Goal: Task Accomplishment & Management: Manage account settings

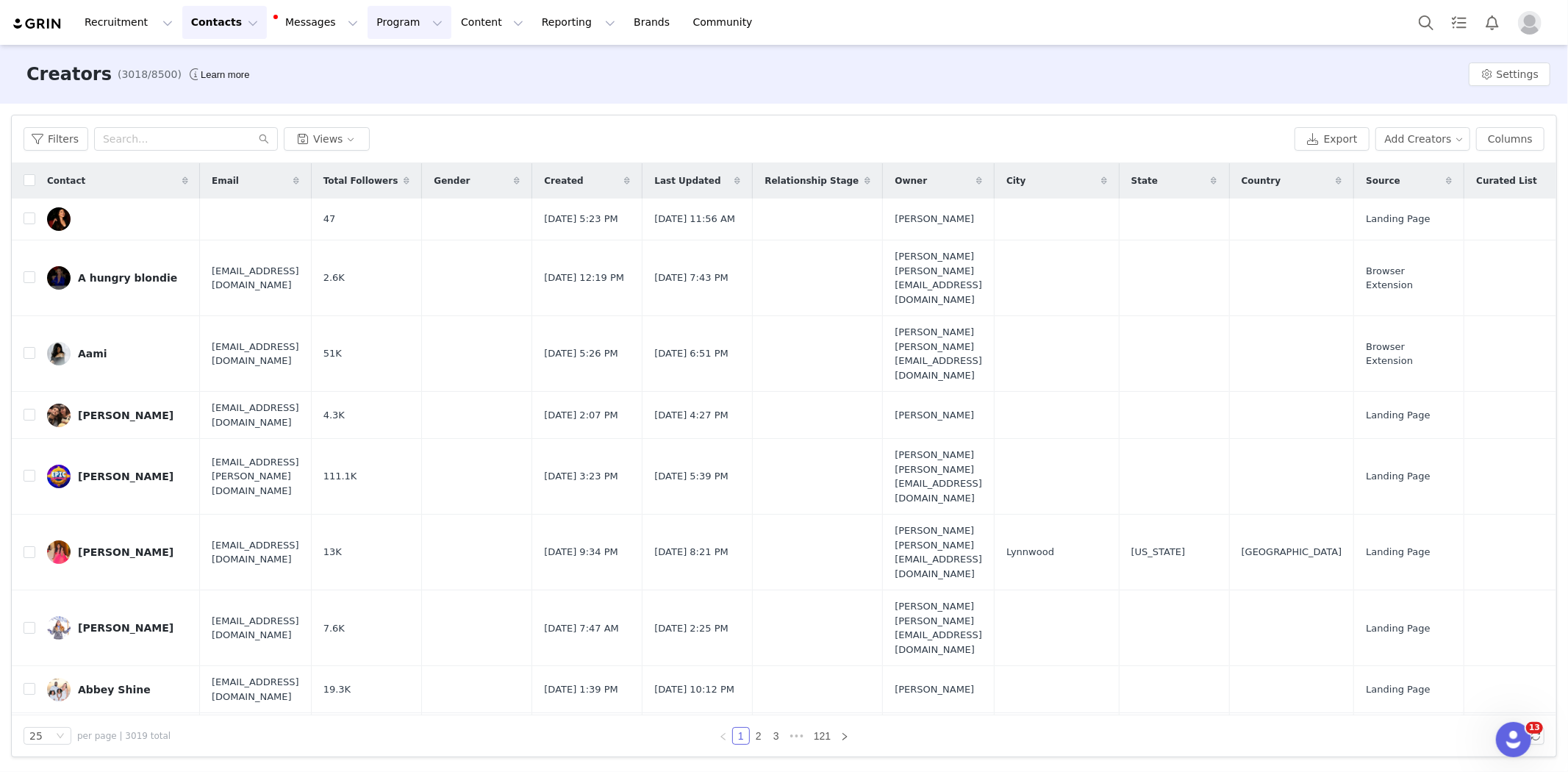
click at [370, 23] on button "Program Program" at bounding box center [408, 22] width 84 height 33
click at [395, 67] on div "Activations" at bounding box center [389, 65] width 98 height 15
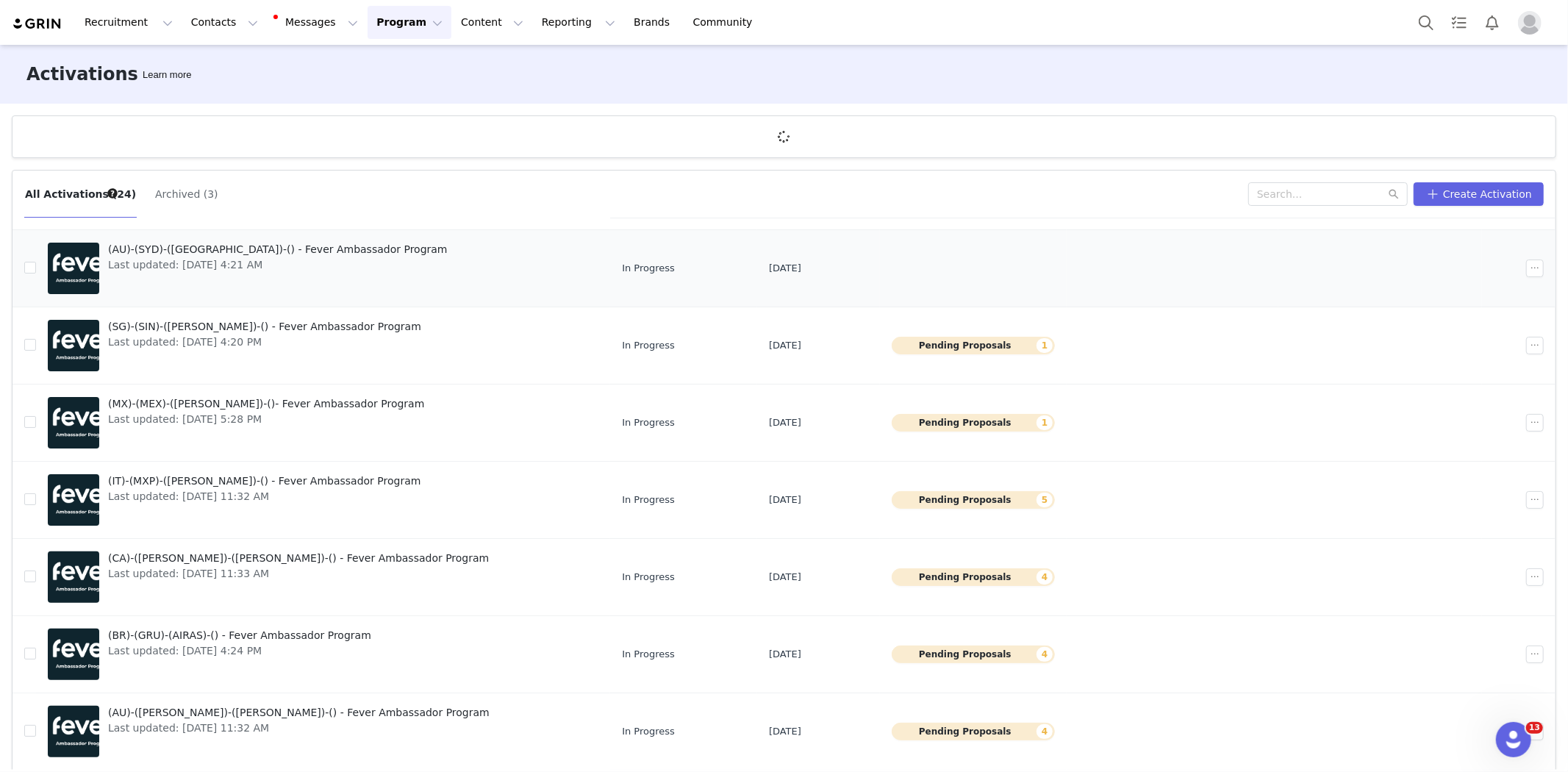
scroll to position [54, 0]
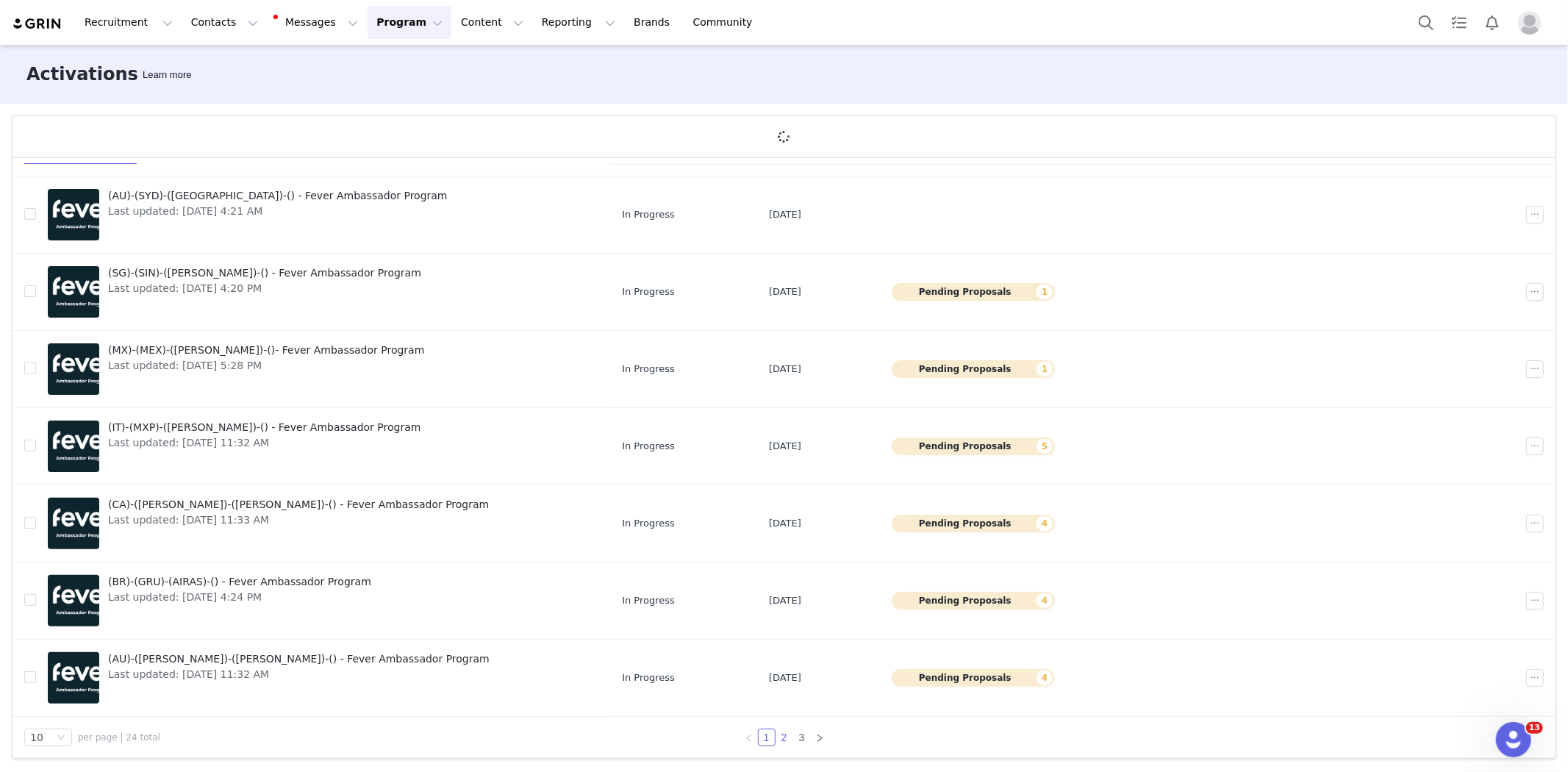
click at [777, 737] on link "2" at bounding box center [784, 737] width 16 height 16
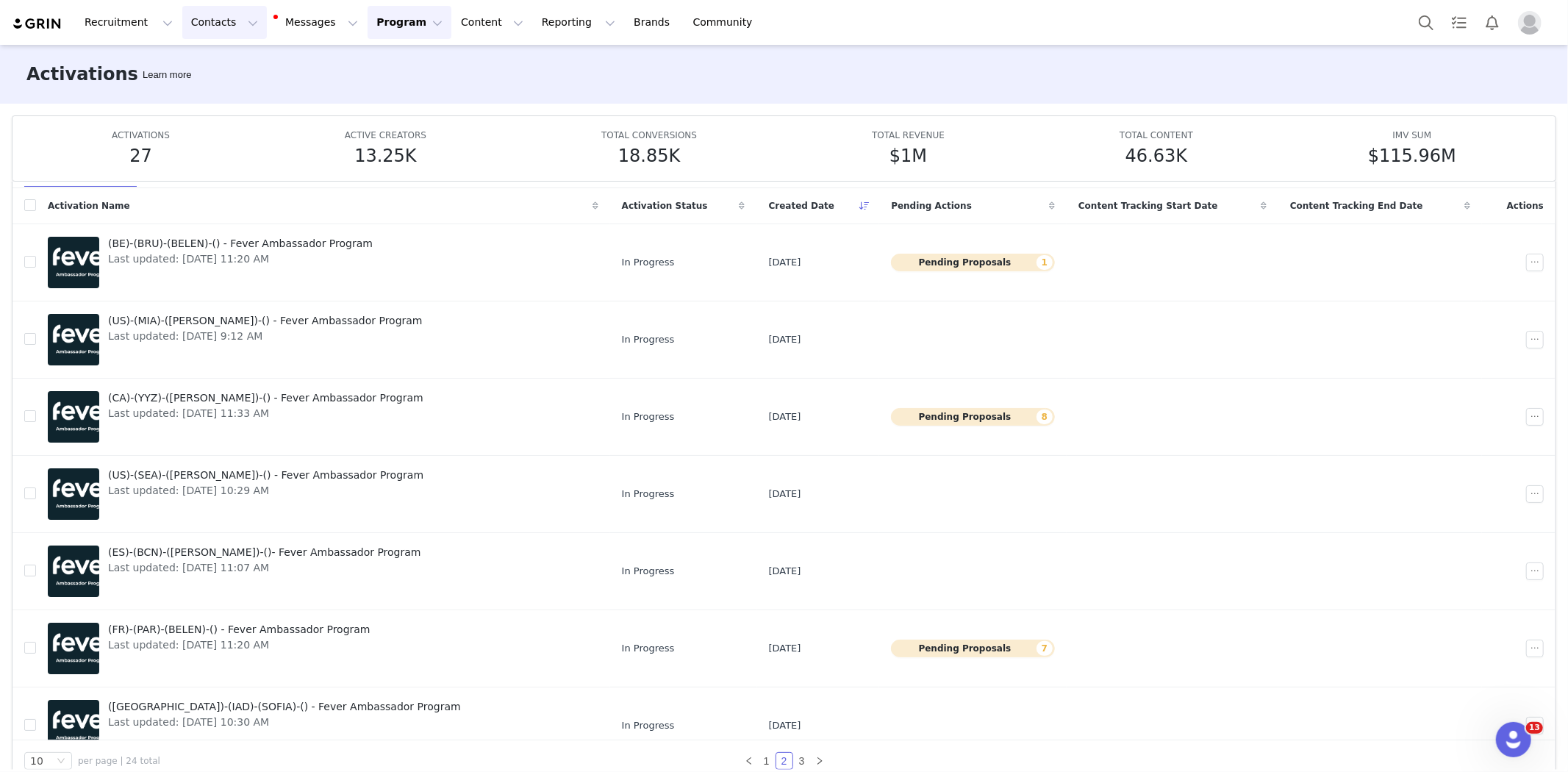
click at [209, 24] on button "Contacts Contacts" at bounding box center [225, 22] width 85 height 33
click at [205, 94] on p "Prospects" at bounding box center [204, 92] width 49 height 15
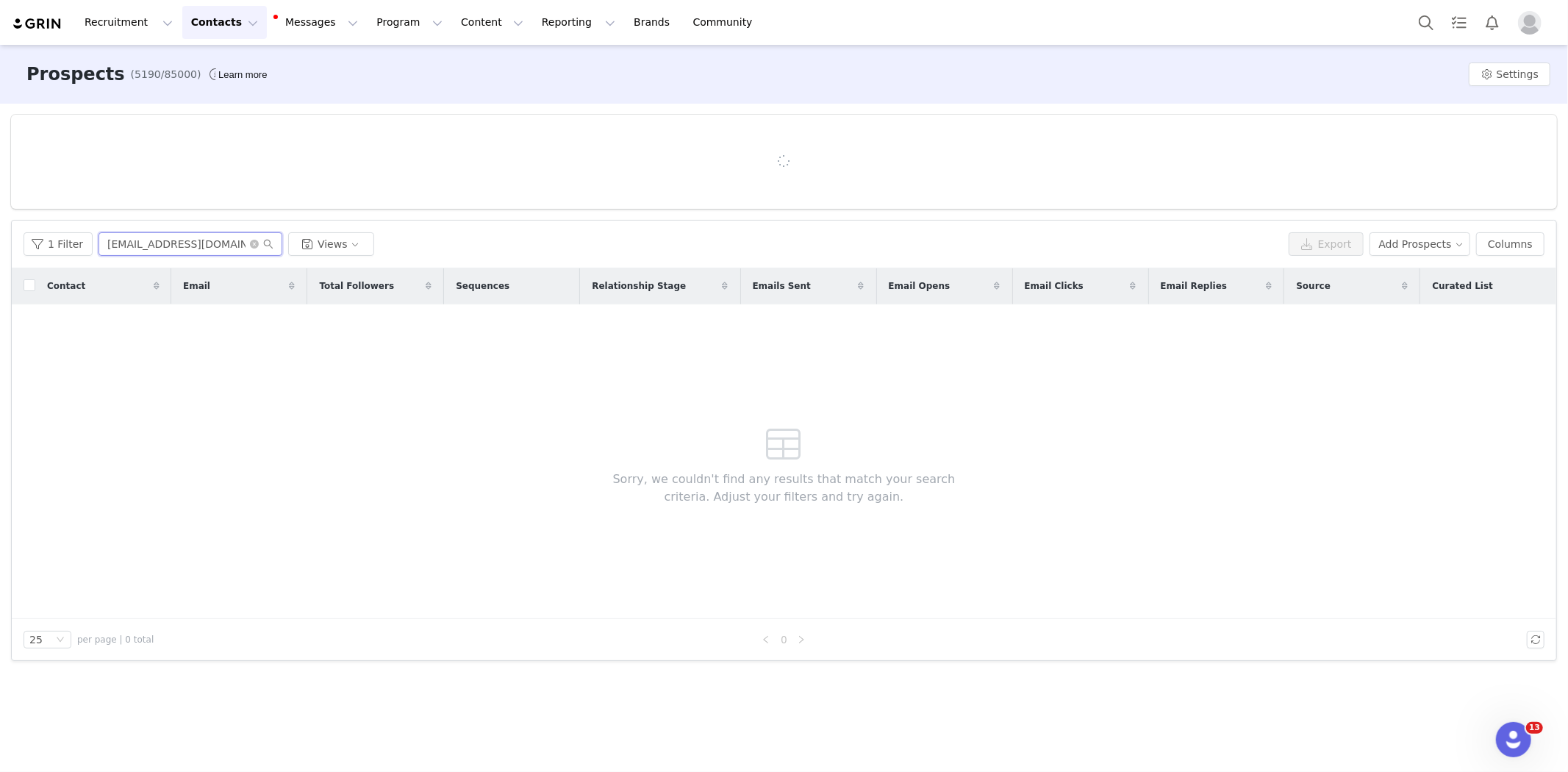
click at [151, 245] on input "[EMAIL_ADDRESS][DOMAIN_NAME]" at bounding box center [189, 244] width 184 height 23
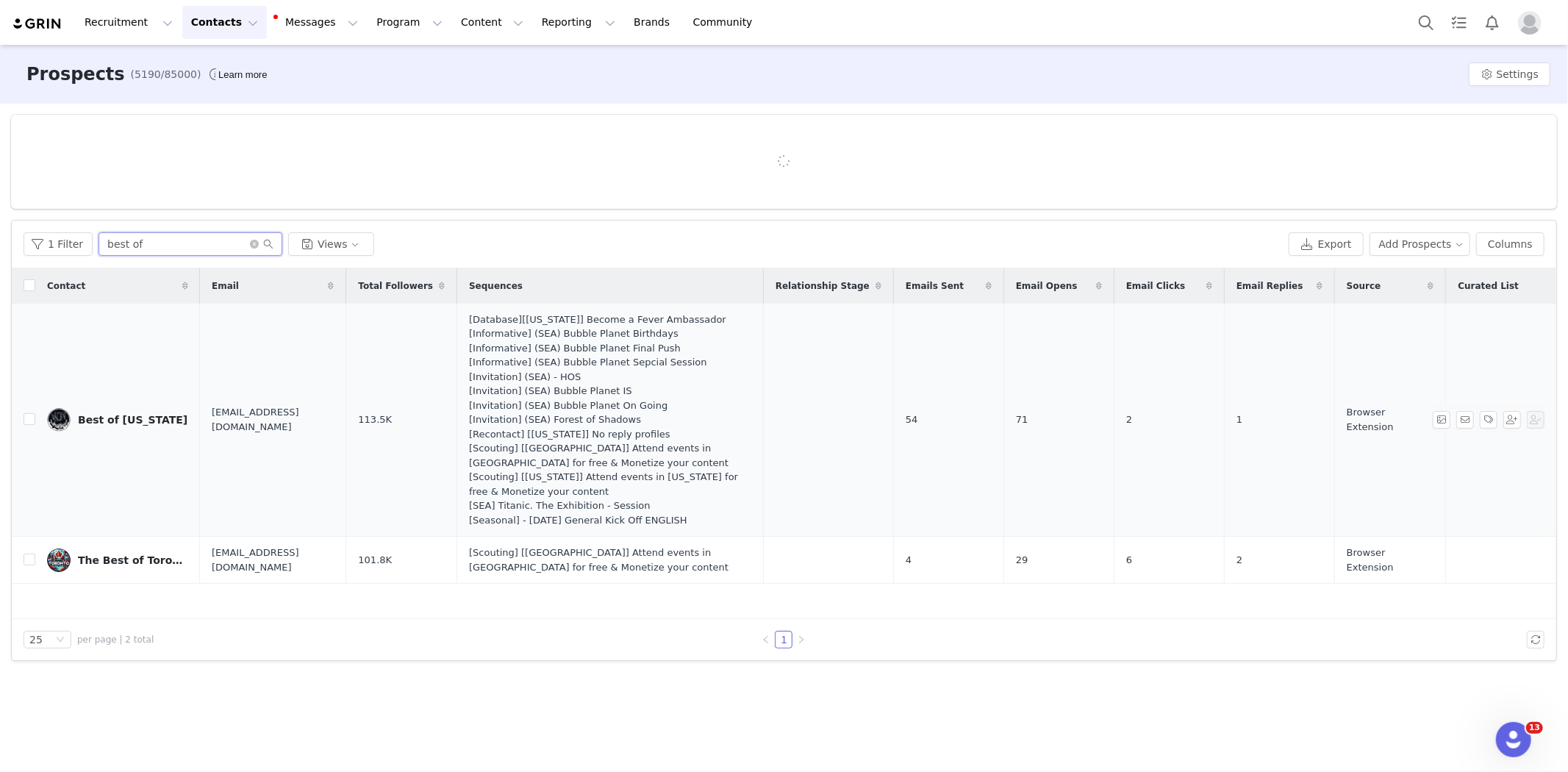
type input "best of"
click at [114, 416] on div "Best of [US_STATE]" at bounding box center [133, 420] width 110 height 12
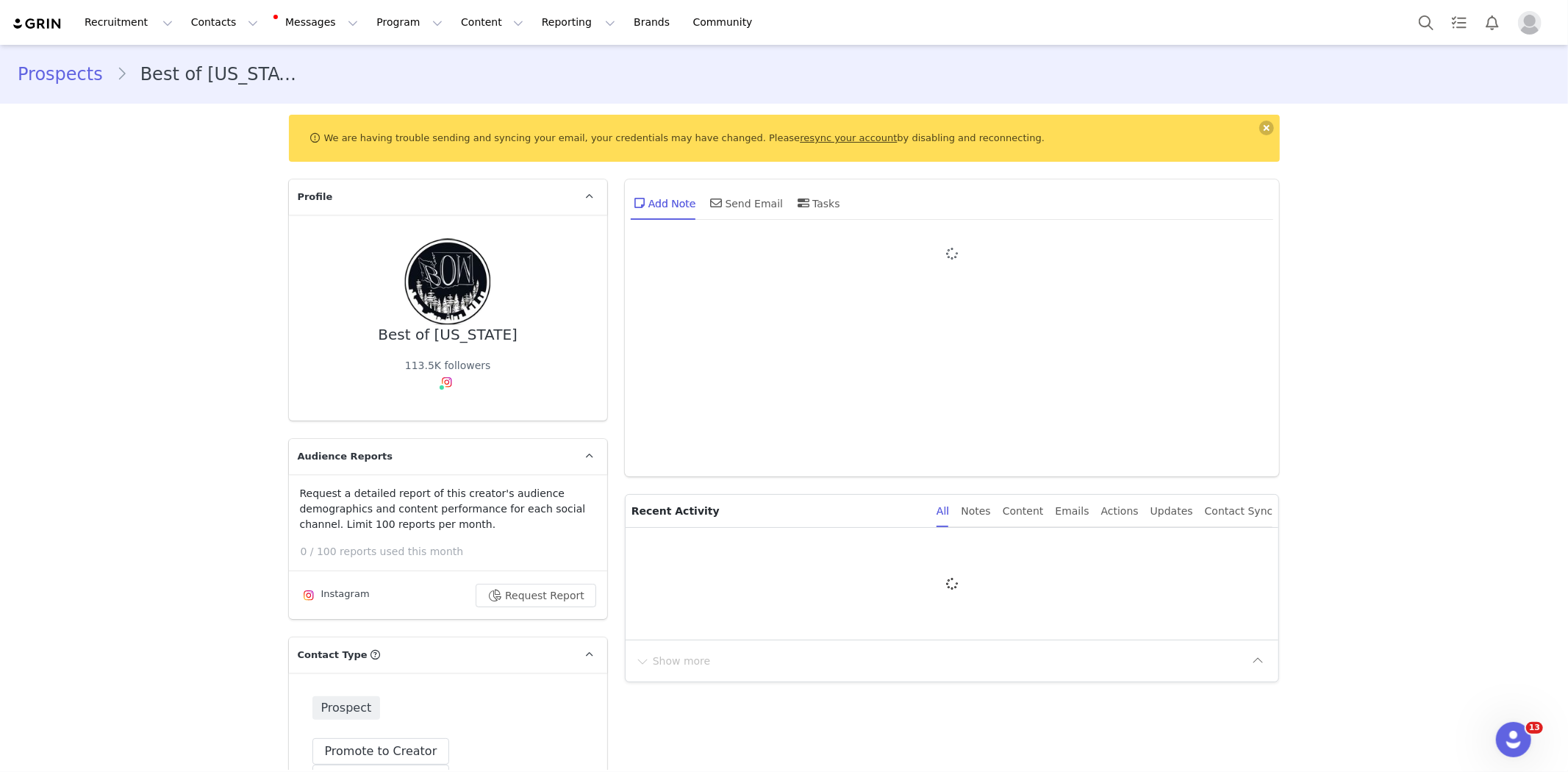
type input "+1 ([GEOGRAPHIC_DATA])"
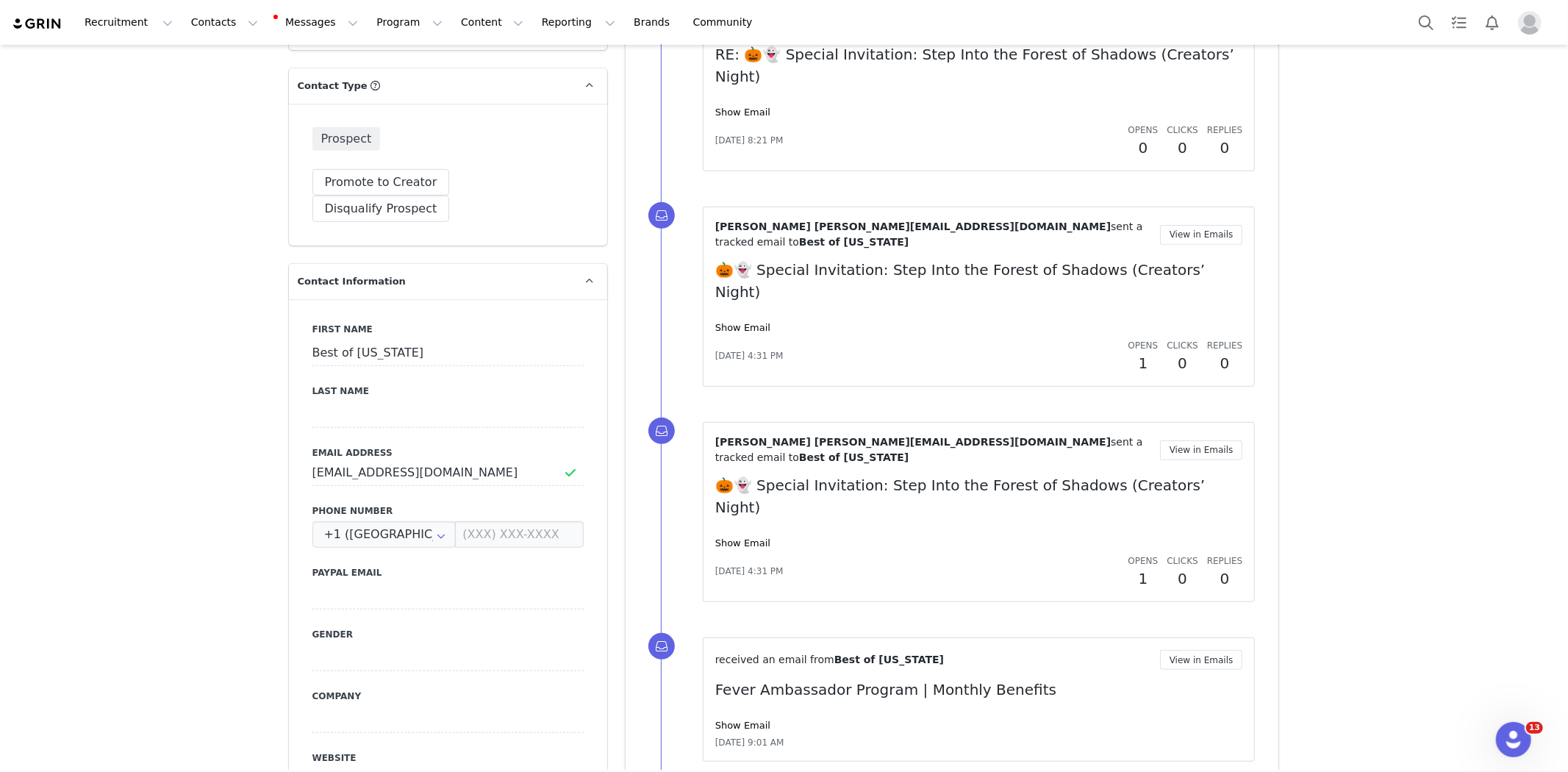
scroll to position [570, 0]
click at [482, 459] on input "[EMAIL_ADDRESS][DOMAIN_NAME]" at bounding box center [448, 472] width 271 height 27
drag, startPoint x: 482, startPoint y: 443, endPoint x: 261, endPoint y: 439, distance: 221.0
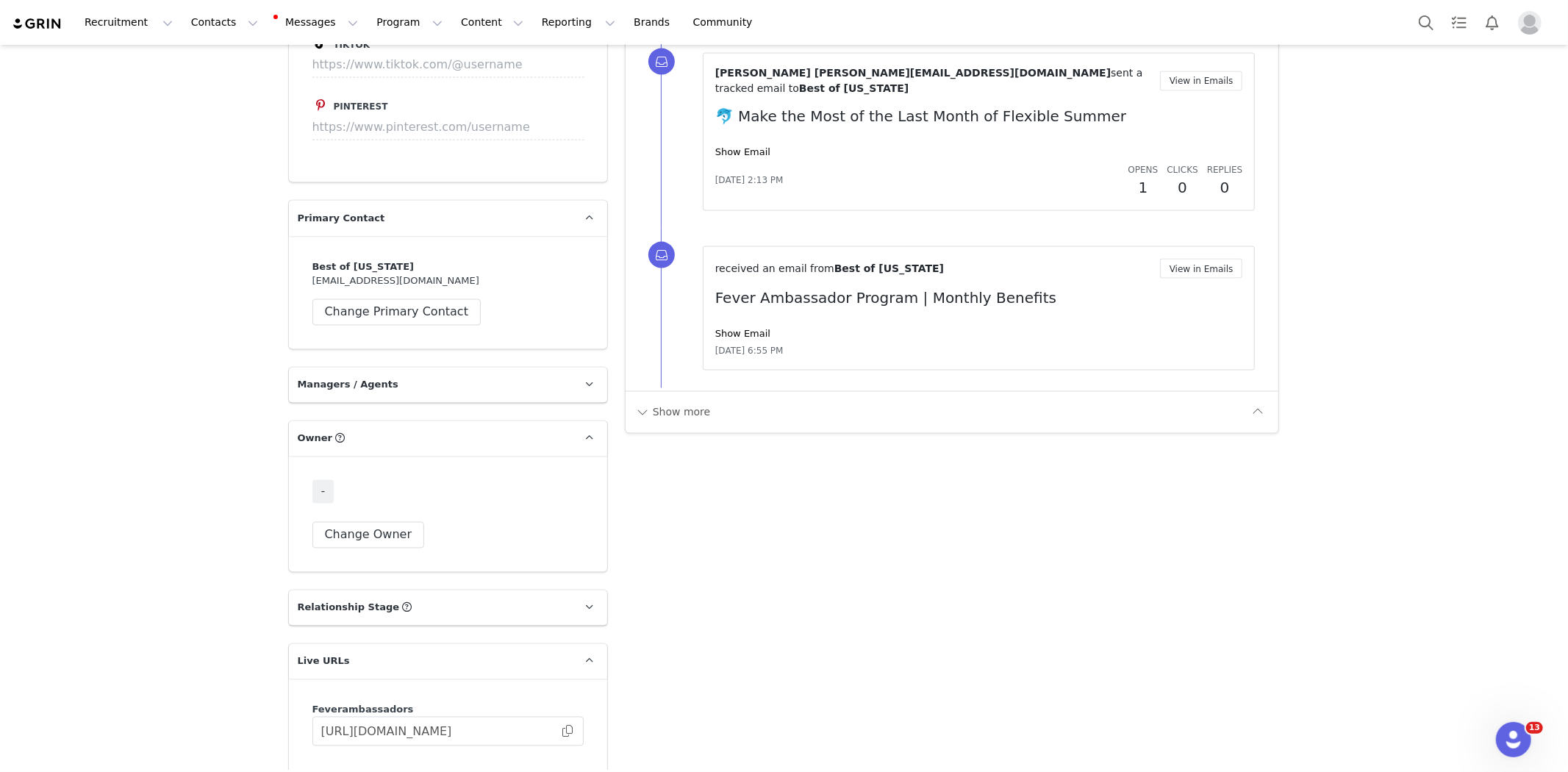
scroll to position [2098, 0]
click at [355, 521] on button "Change Owner" at bounding box center [368, 535] width 112 height 27
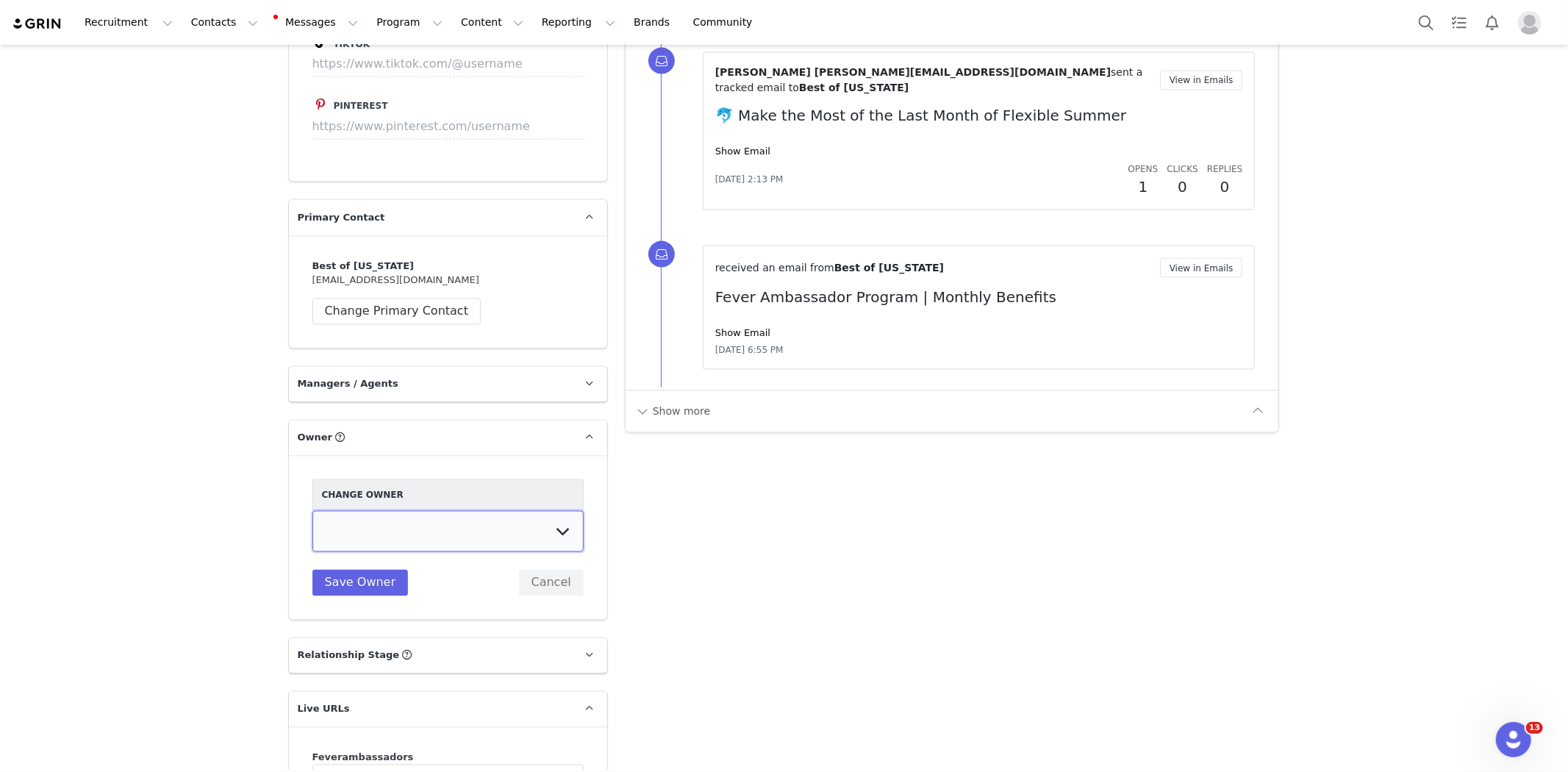
click at [355, 511] on select "[PERSON_NAME] [PERSON_NAME] Ambassador Program [PERSON_NAME] [PERSON_NAME] [PER…" at bounding box center [448, 532] width 271 height 41
select select "48d2cb8c-6f49-4cdb-b7f5-5a2853477487"
click at [312, 511] on select "[PERSON_NAME] [PERSON_NAME] Ambassador Program [PERSON_NAME] [PERSON_NAME] [PER…" at bounding box center [448, 532] width 271 height 41
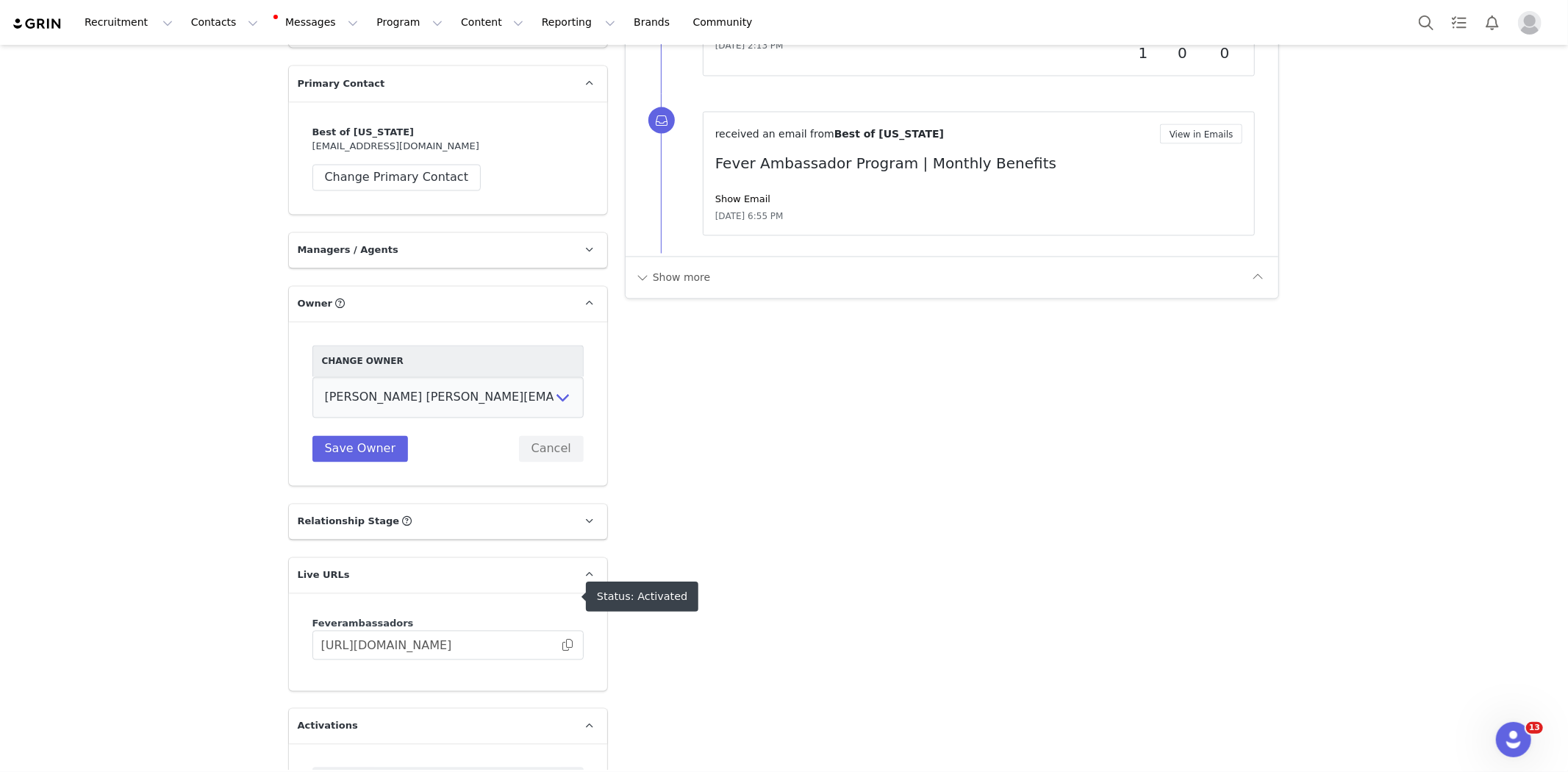
scroll to position [2386, 0]
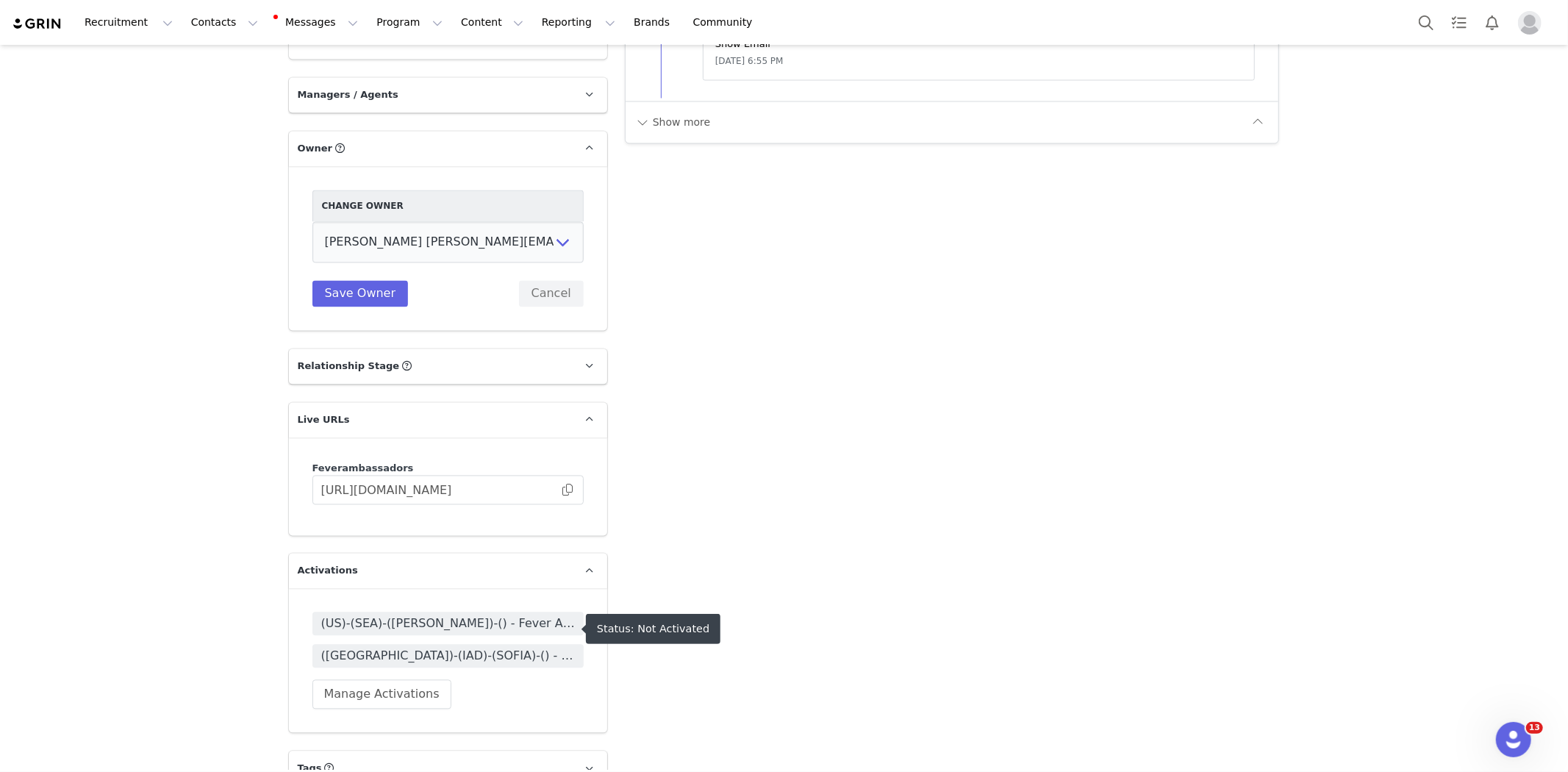
click at [447, 648] on span "([GEOGRAPHIC_DATA])-(IAD)-(SOFIA)-() - Fever Ambassador Program" at bounding box center [448, 657] width 254 height 17
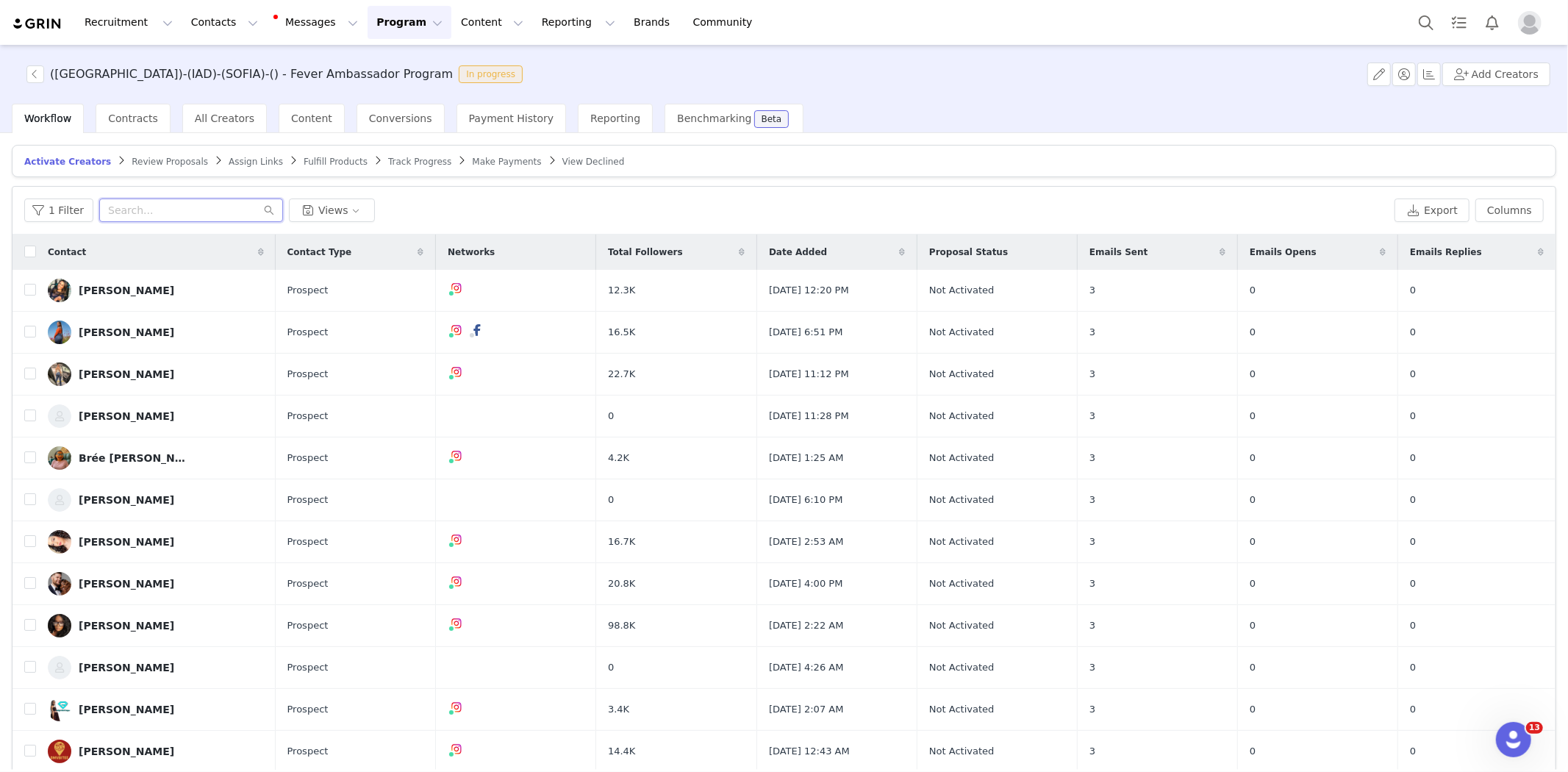
click at [186, 202] on input "text" at bounding box center [190, 211] width 184 height 23
type input "best of"
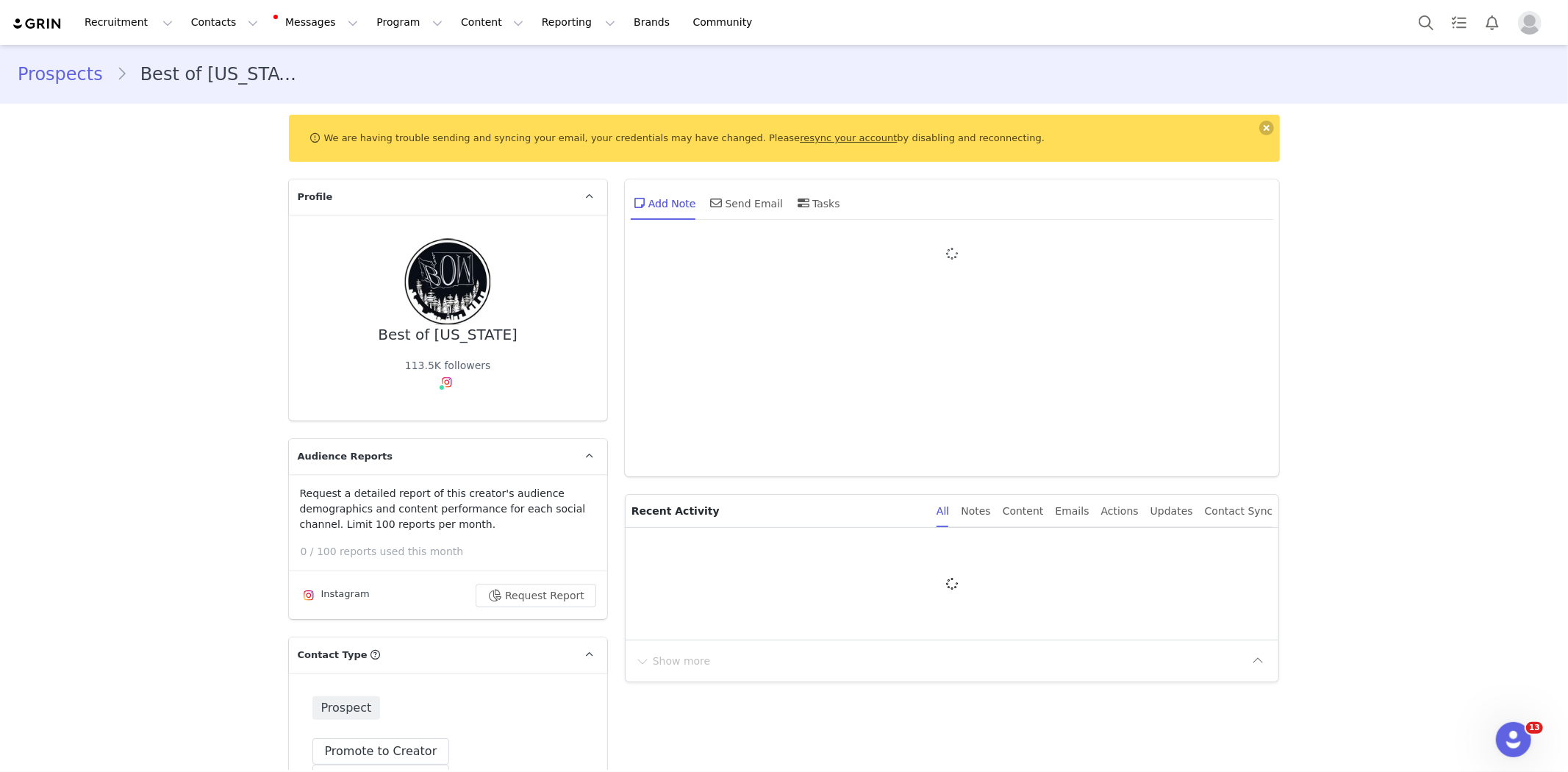
type input "+1 ([GEOGRAPHIC_DATA])"
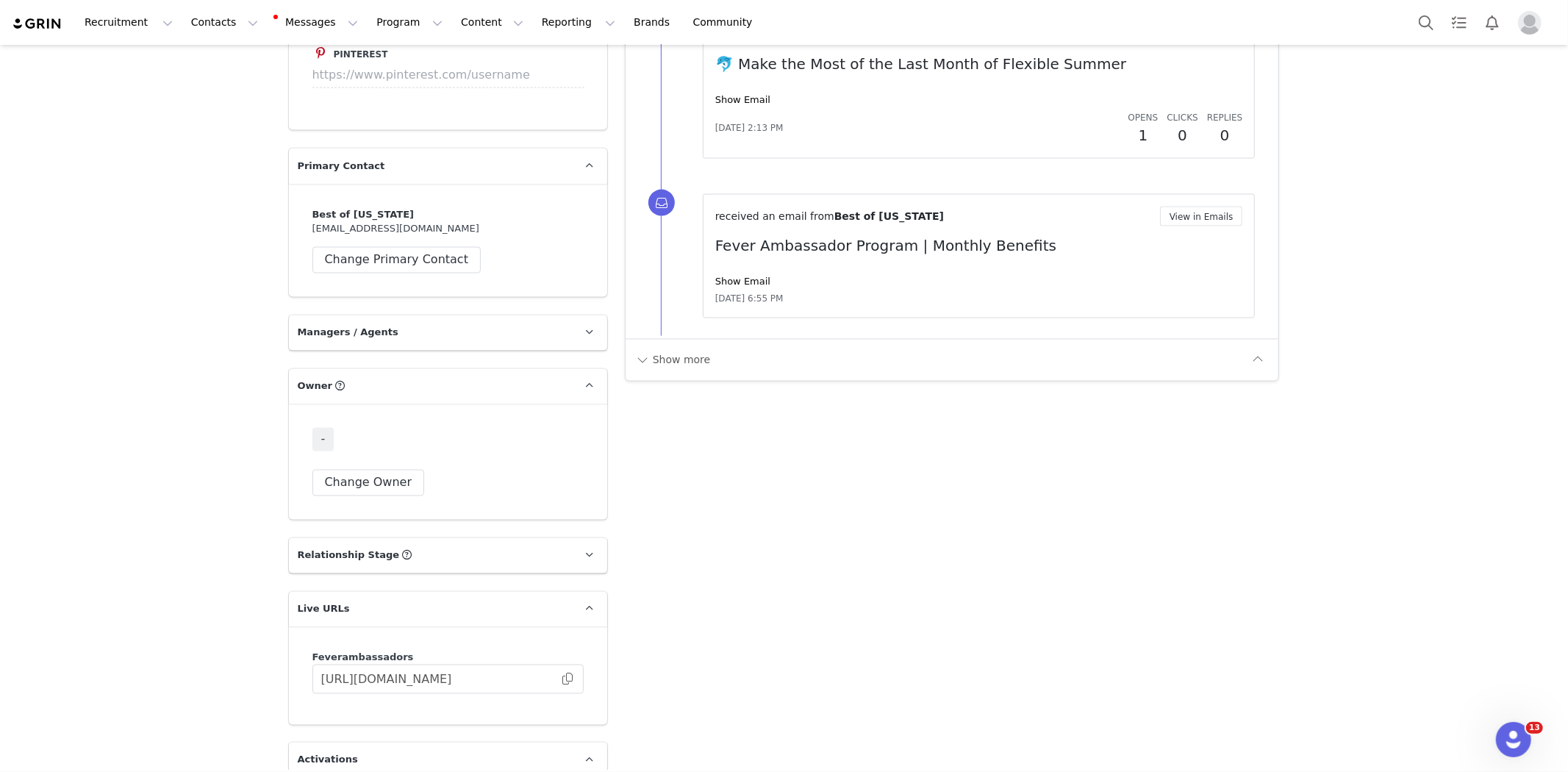
scroll to position [2150, 0]
click at [350, 469] on button "Change Owner" at bounding box center [368, 483] width 112 height 27
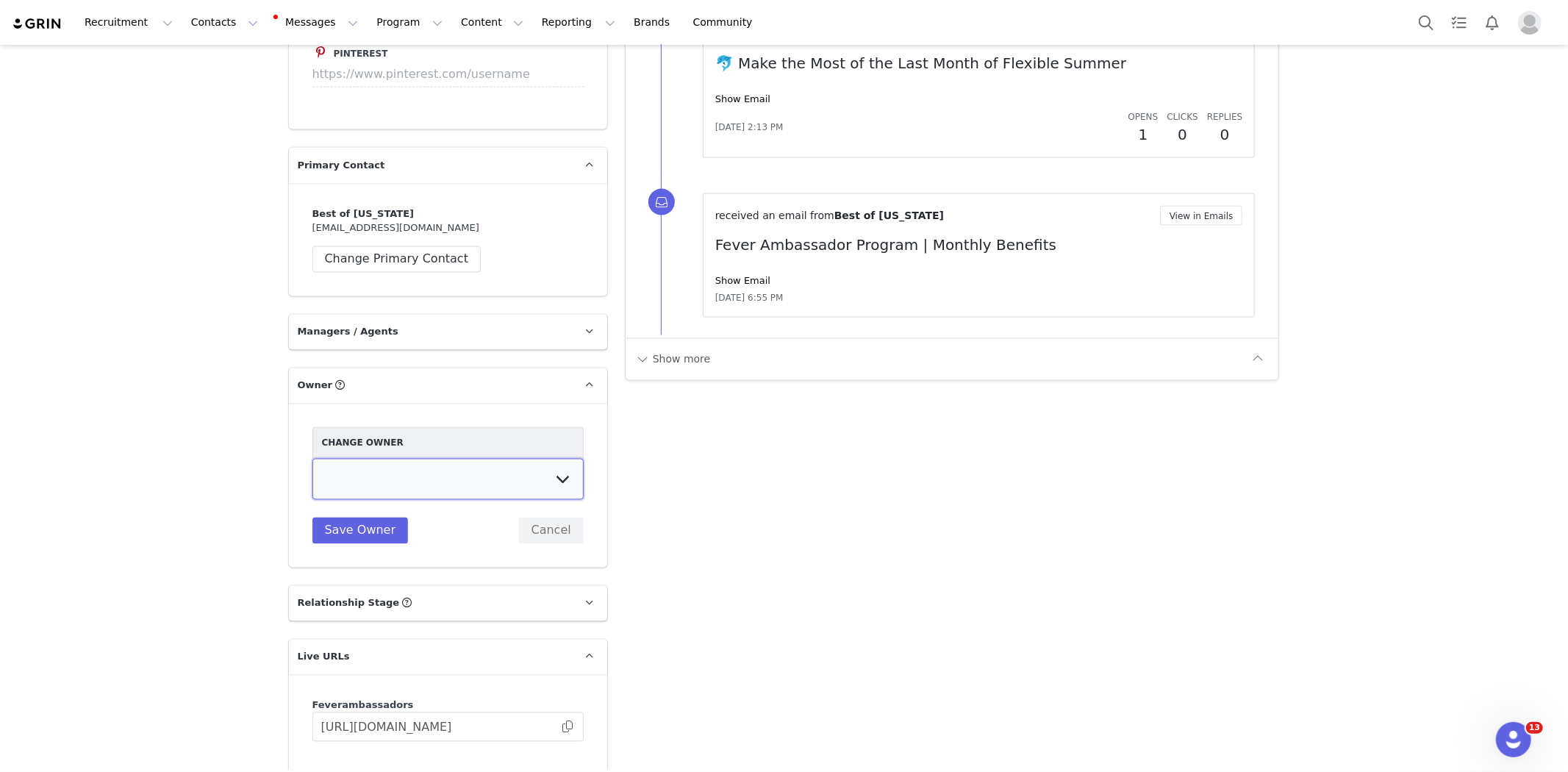
click at [350, 460] on select "[PERSON_NAME] [PERSON_NAME] Ambassador Program [PERSON_NAME] [PERSON_NAME] [PER…" at bounding box center [448, 479] width 271 height 41
select select "48d2cb8c-6f49-4cdb-b7f5-5a2853477487"
click at [312, 459] on select "[PERSON_NAME] [PERSON_NAME] Ambassador Program [PERSON_NAME] [PERSON_NAME] [PER…" at bounding box center [448, 479] width 271 height 41
click at [342, 517] on button "Save Owner" at bounding box center [360, 531] width 96 height 27
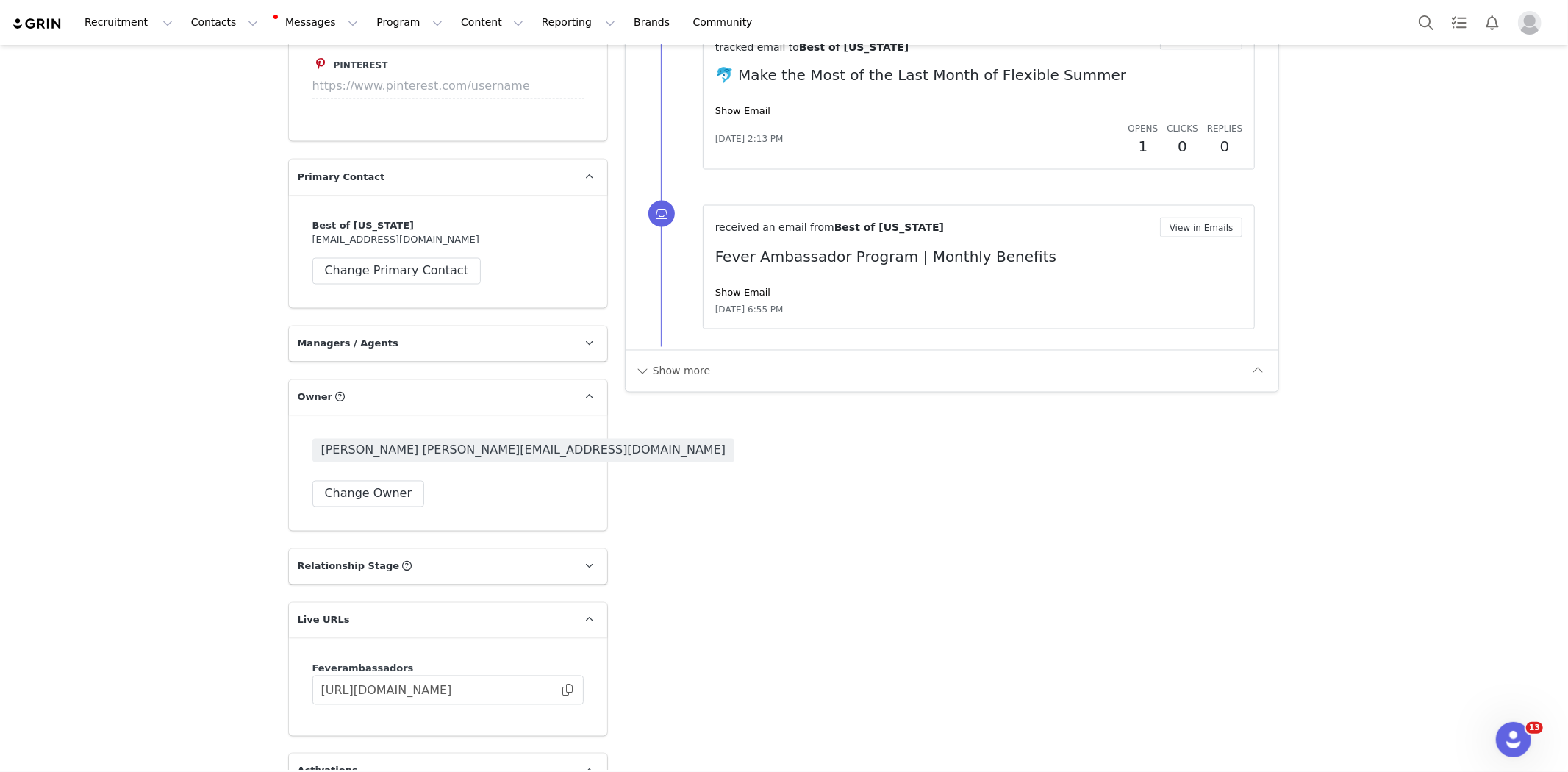
scroll to position [2138, 0]
click at [560, 689] on span at bounding box center [567, 689] width 14 height 0
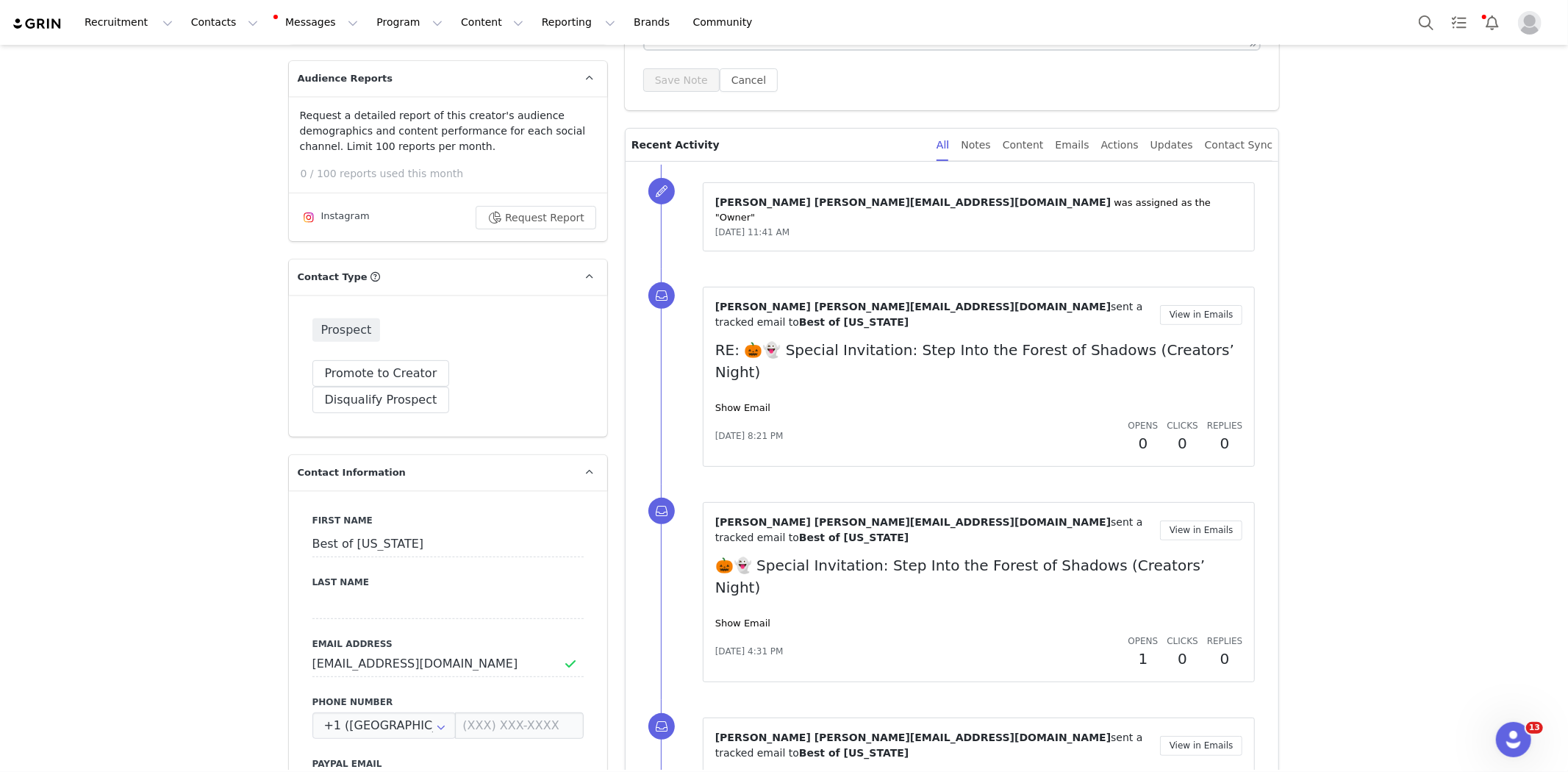
scroll to position [376, 0]
click at [395, 377] on button "Promote to Creator" at bounding box center [380, 376] width 137 height 27
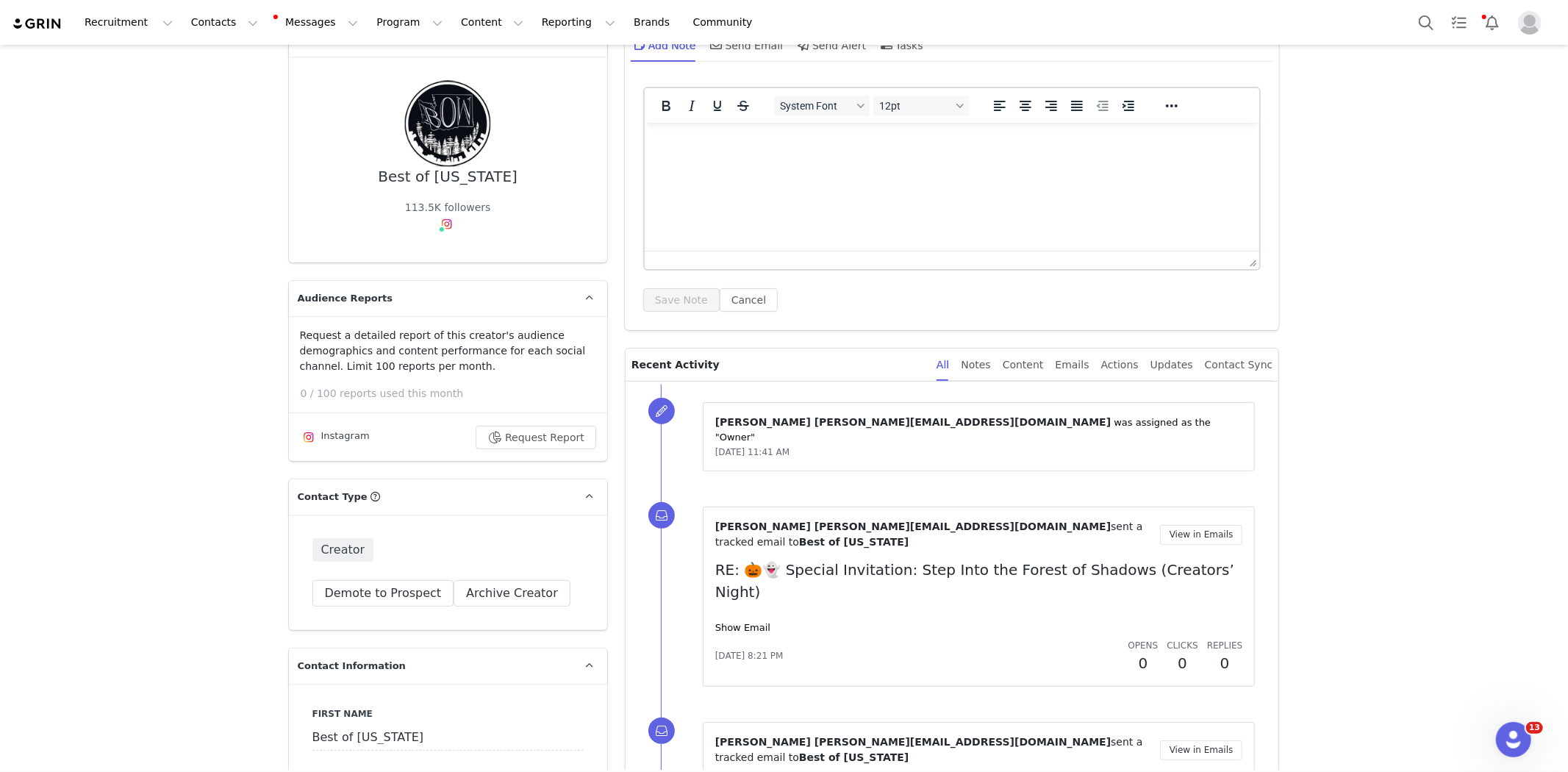
scroll to position [0, 0]
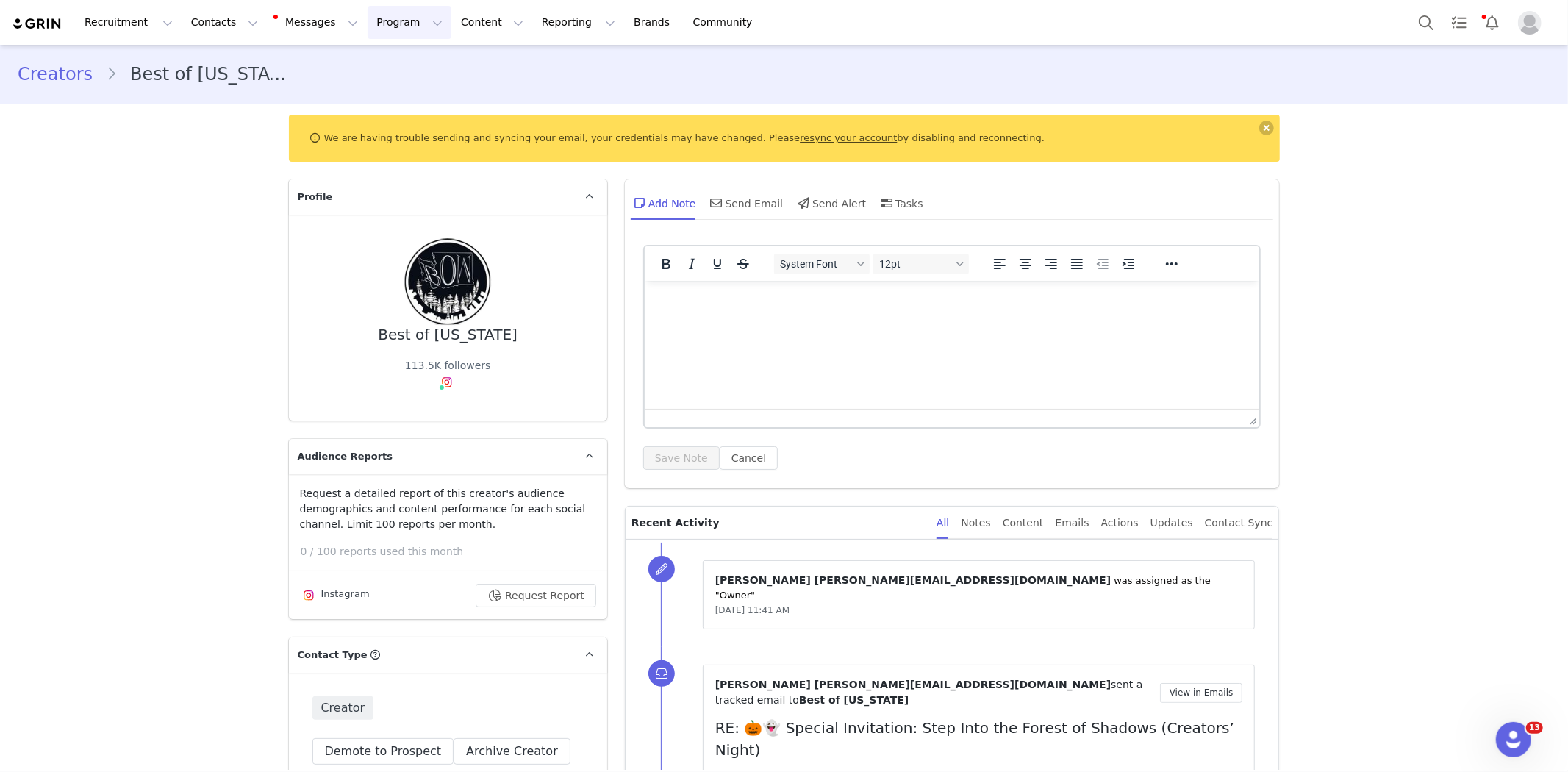
click at [367, 24] on button "Program Program" at bounding box center [408, 22] width 84 height 33
click at [392, 61] on p "Activations" at bounding box center [371, 65] width 57 height 15
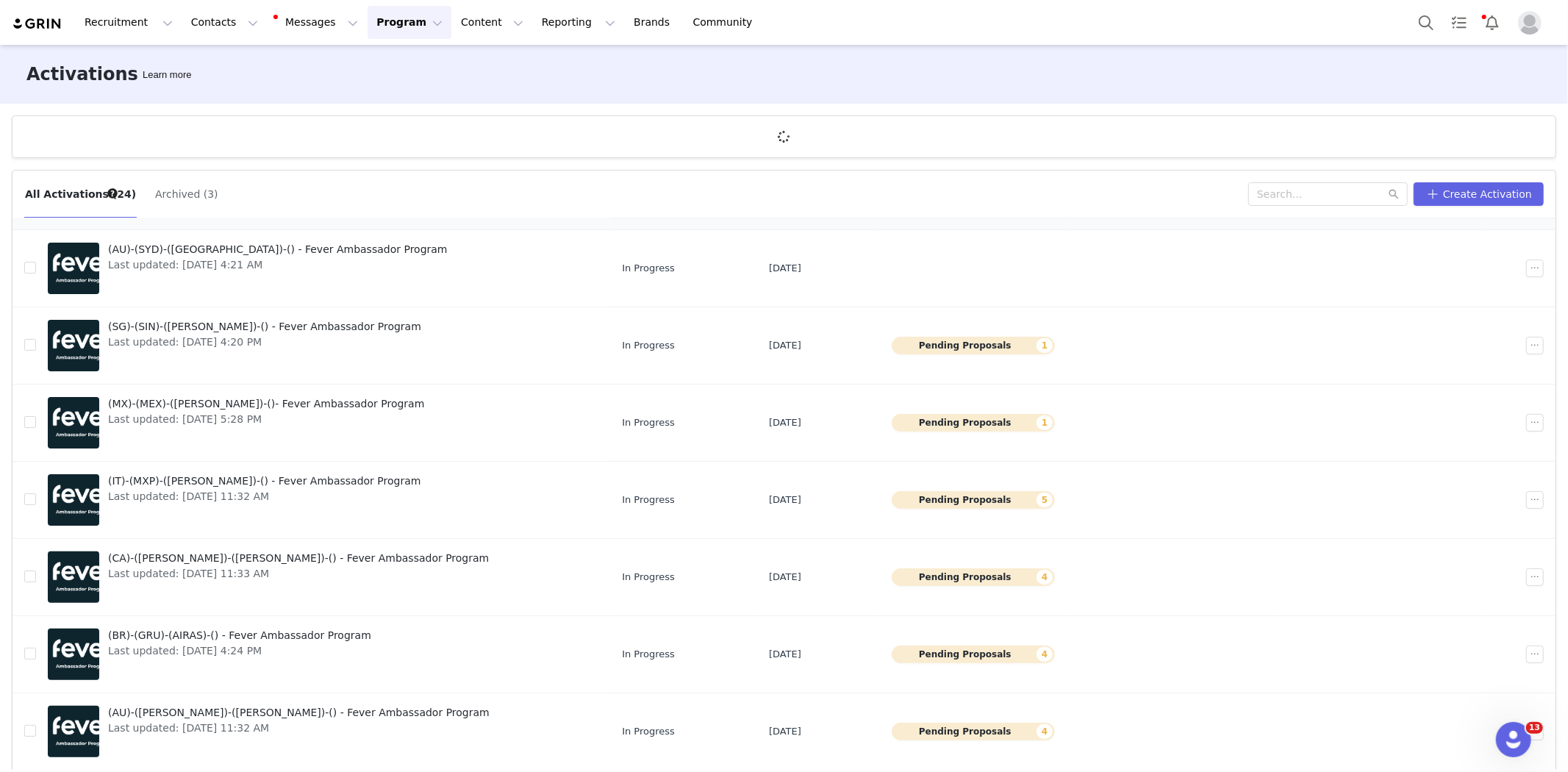
scroll to position [54, 0]
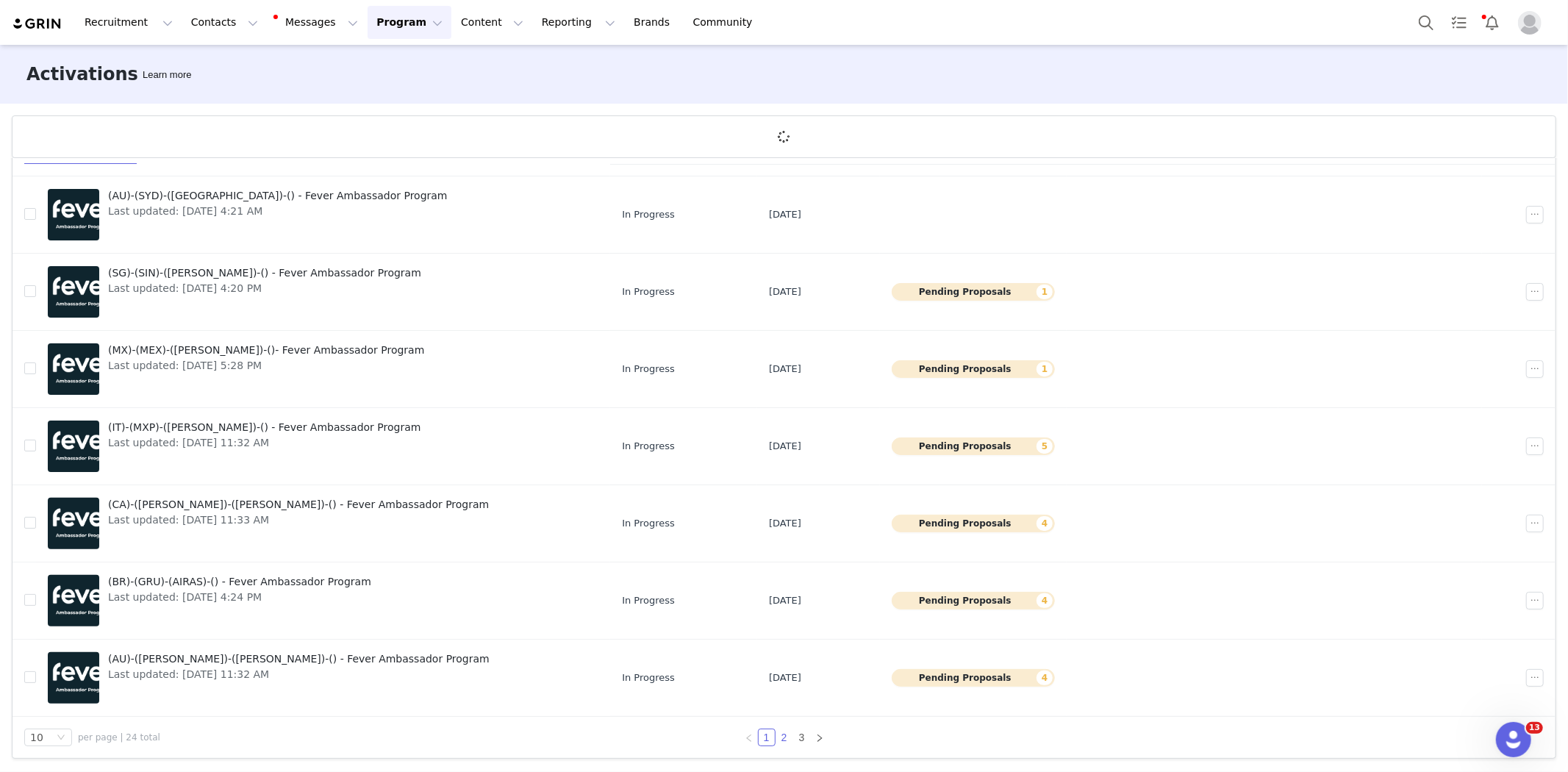
click at [781, 741] on link "2" at bounding box center [784, 737] width 16 height 16
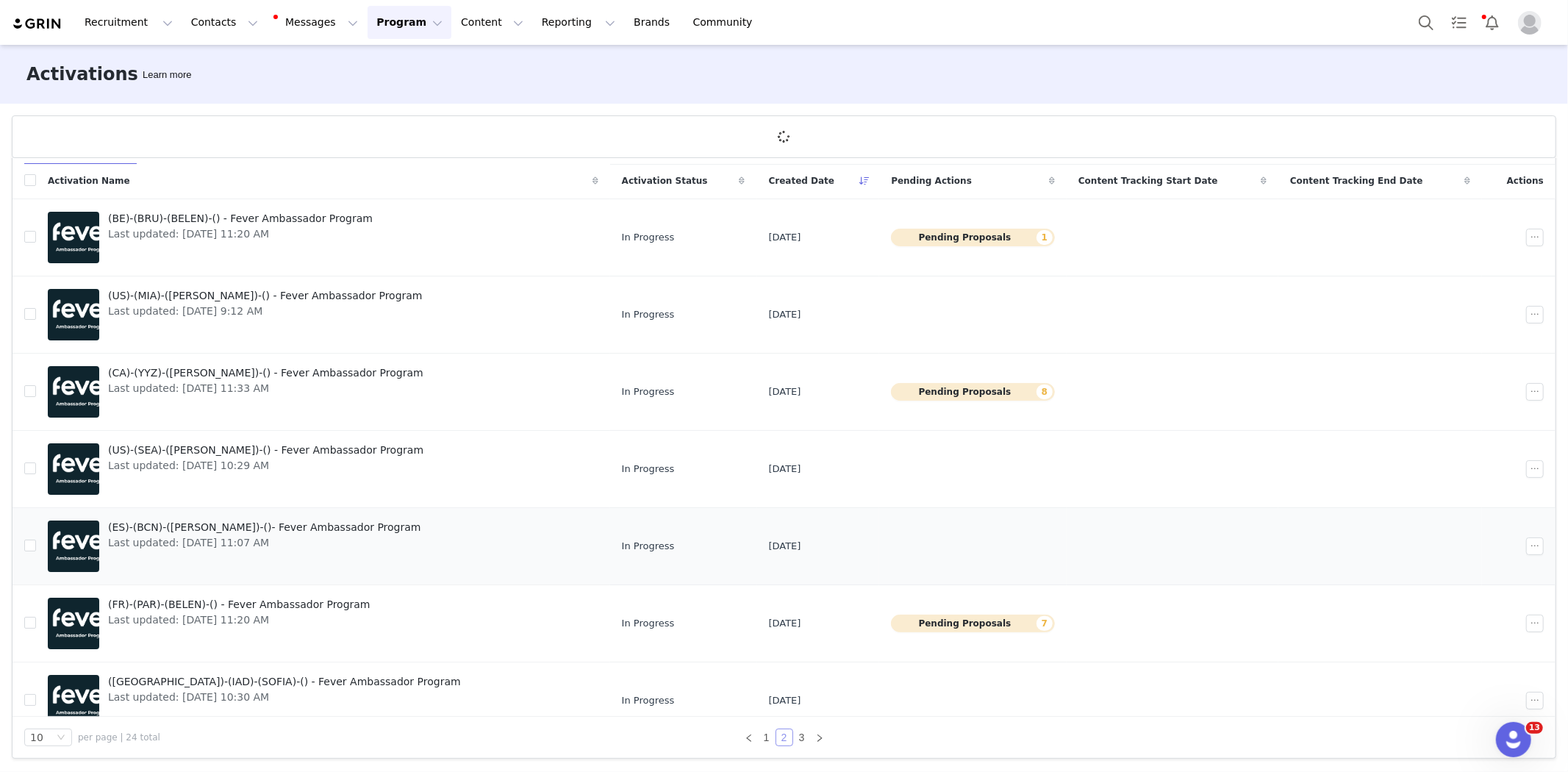
scroll to position [1, 0]
click at [255, 457] on span "(US)-(SEA)-([PERSON_NAME])-() - Fever Ambassador Program" at bounding box center [265, 451] width 315 height 15
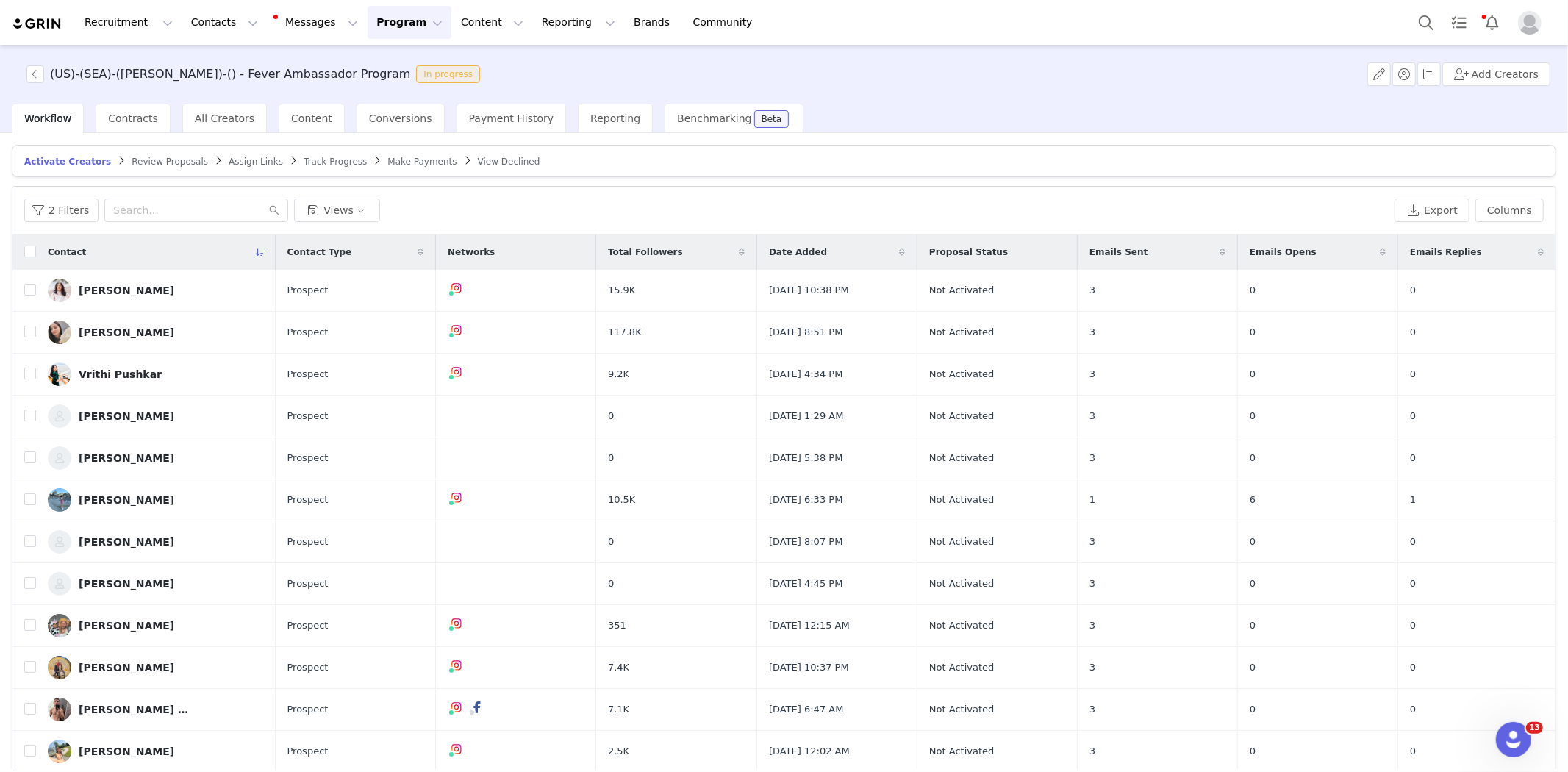
click at [305, 160] on span "Track Progress" at bounding box center [335, 162] width 63 height 11
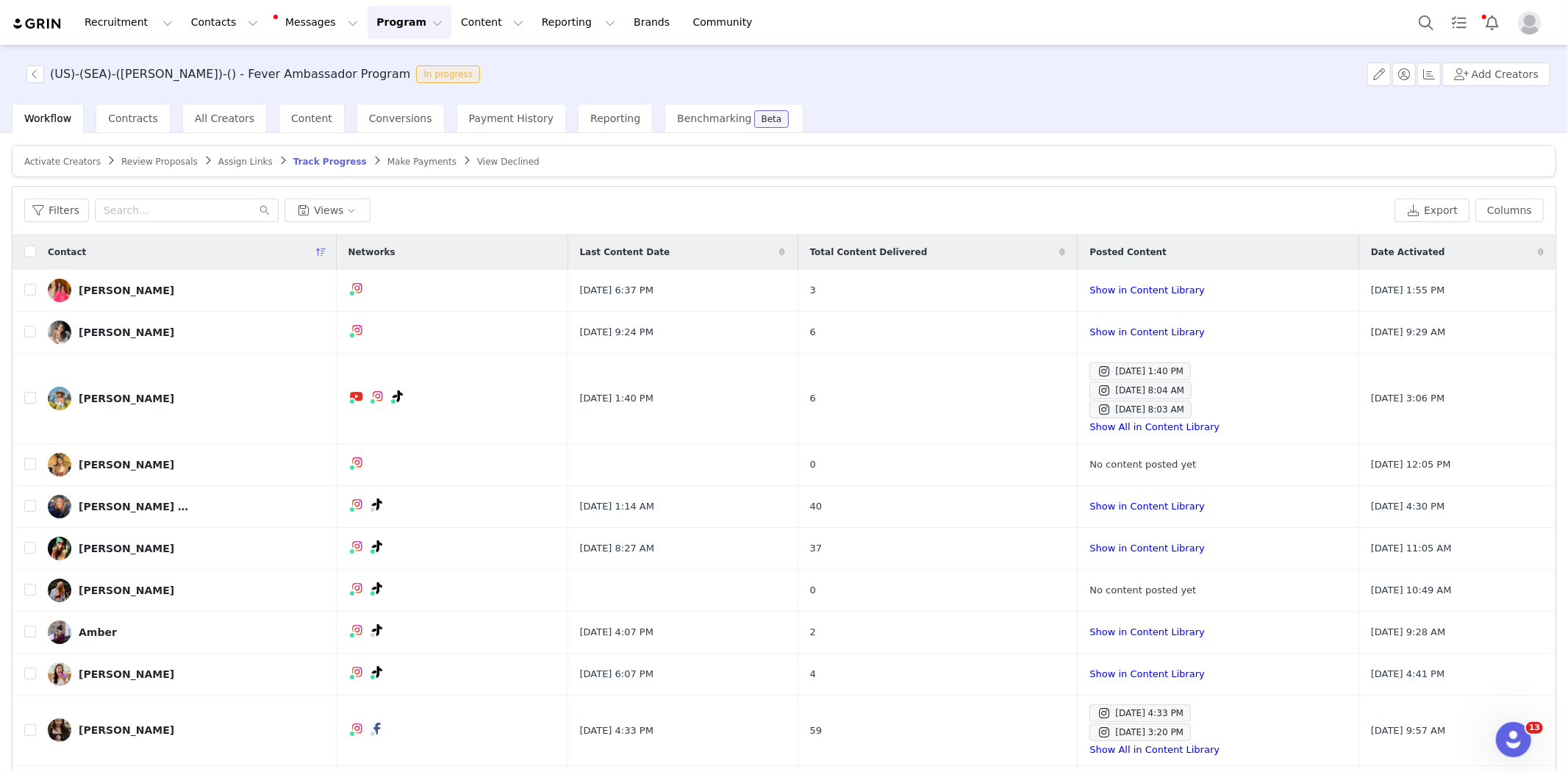
click at [166, 165] on span "Review Proposals" at bounding box center [159, 162] width 77 height 11
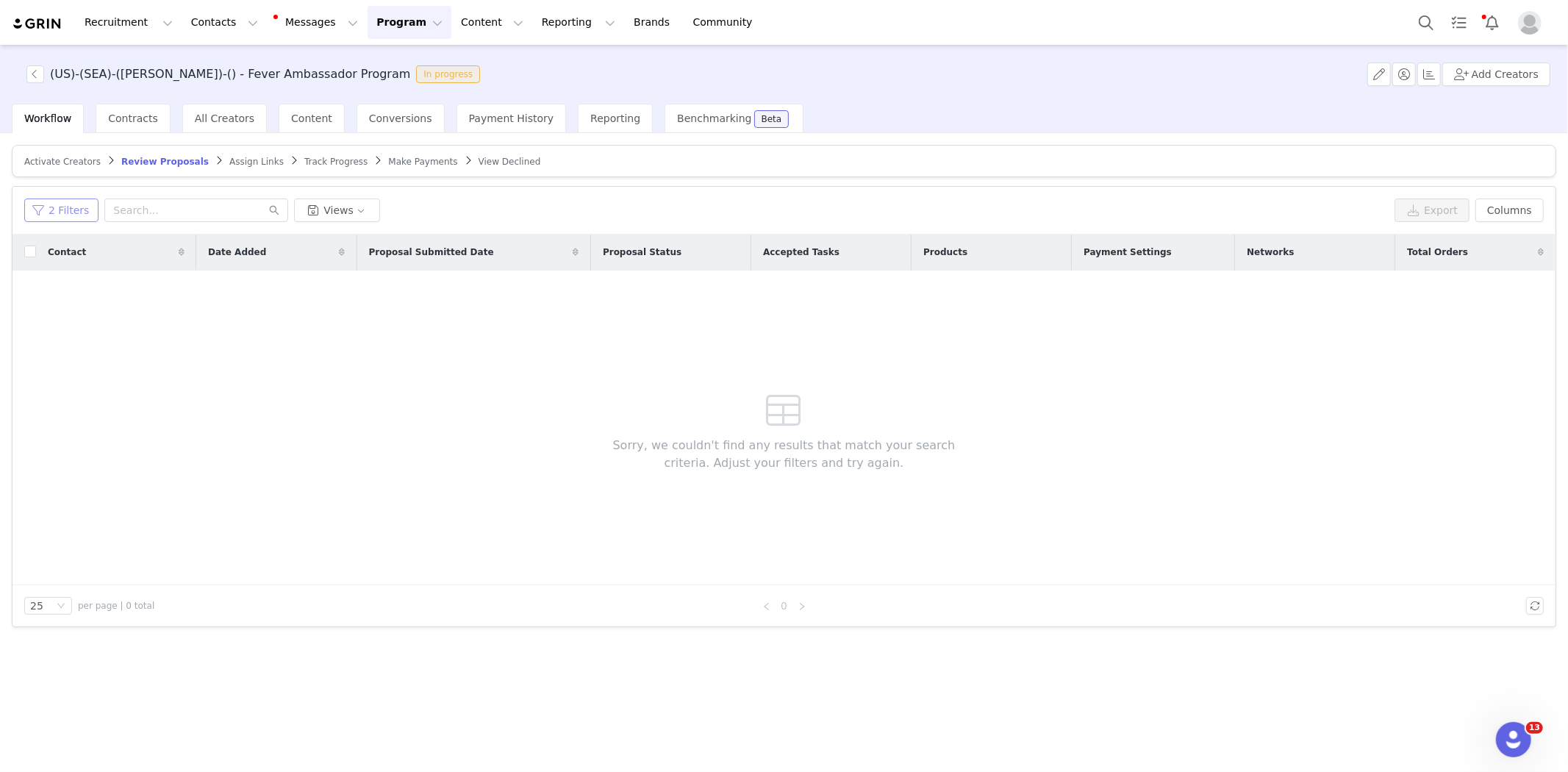
click at [70, 213] on button "2 Filters" at bounding box center [61, 211] width 74 height 23
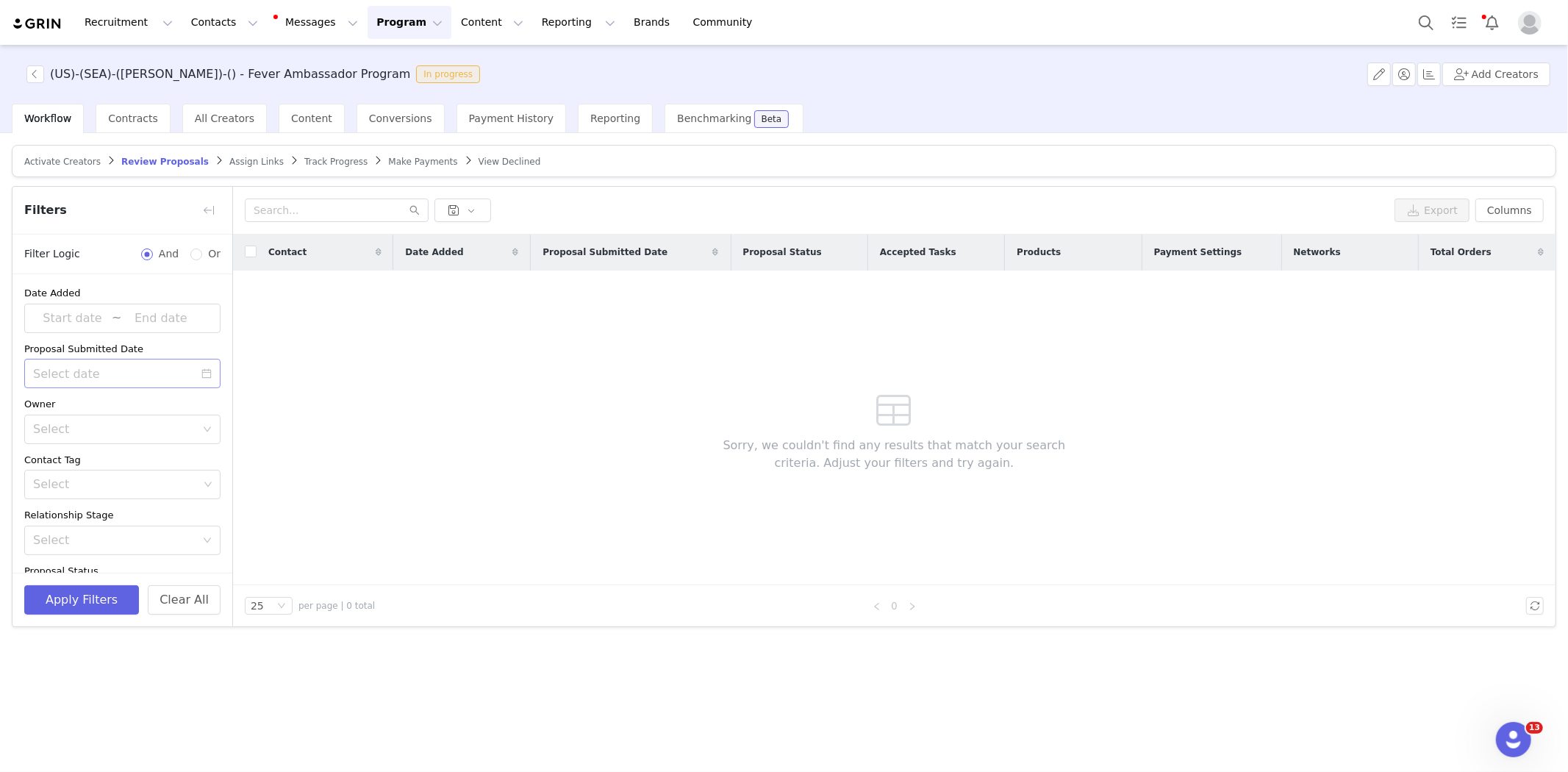
scroll to position [152, 0]
click at [203, 442] on icon "icon: close-circle" at bounding box center [207, 443] width 9 height 9
click at [204, 442] on icon "icon: down" at bounding box center [208, 443] width 8 height 5
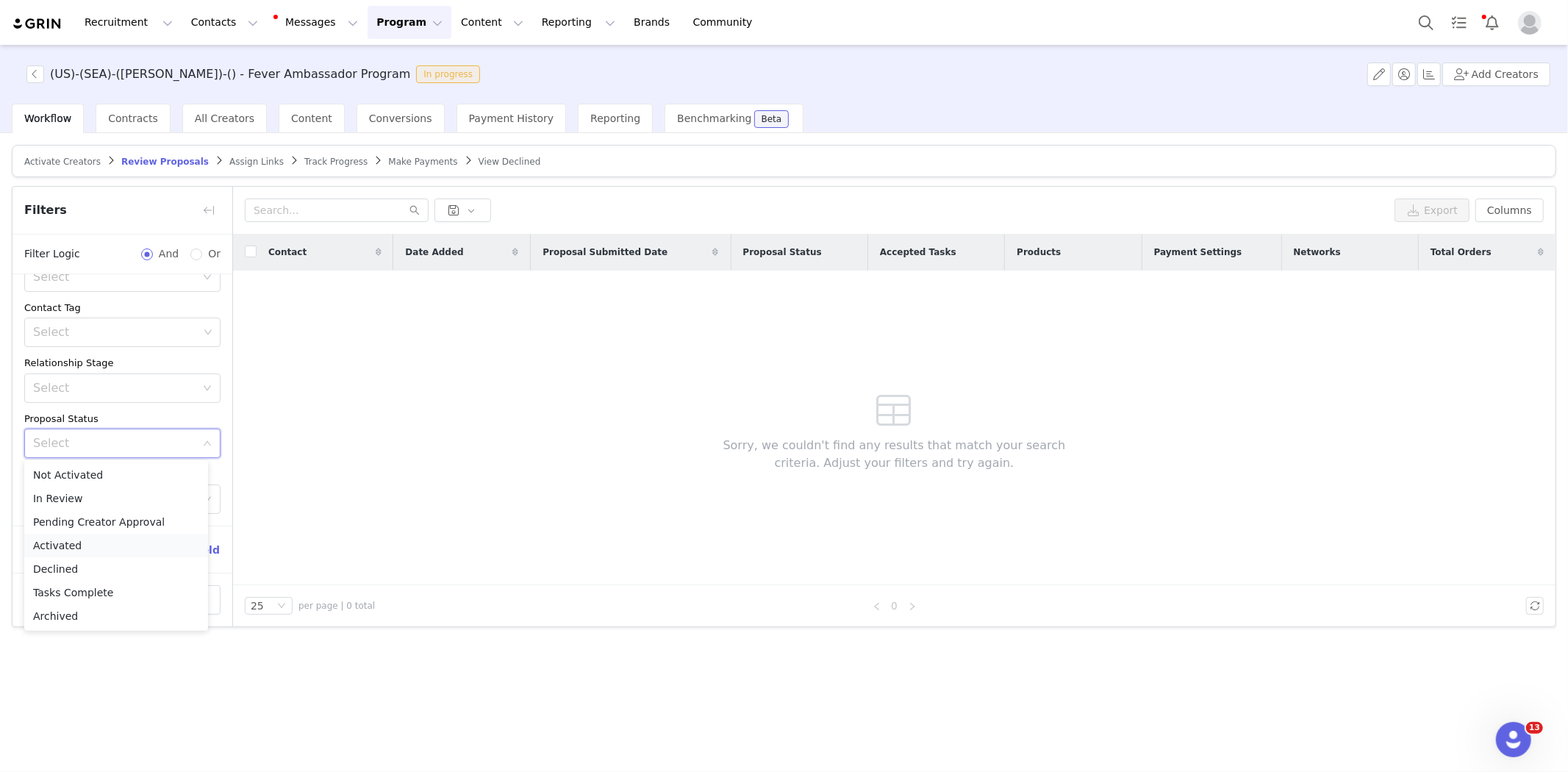
click at [143, 539] on li "Activated" at bounding box center [115, 545] width 184 height 23
click at [86, 591] on button "Apply Filters" at bounding box center [81, 600] width 114 height 30
click at [204, 211] on button "button" at bounding box center [208, 211] width 23 height 23
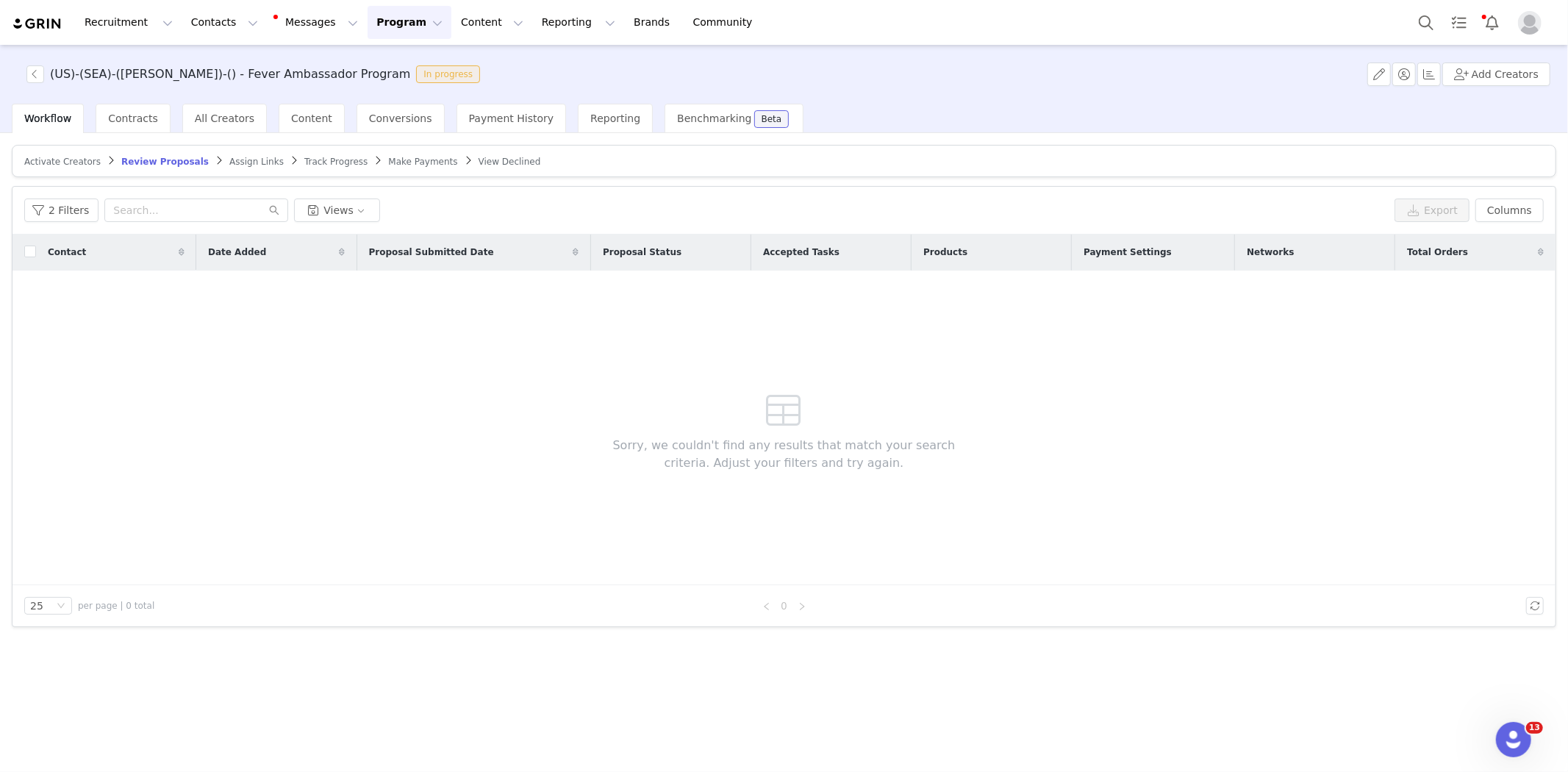
click at [305, 162] on span "Track Progress" at bounding box center [336, 162] width 63 height 11
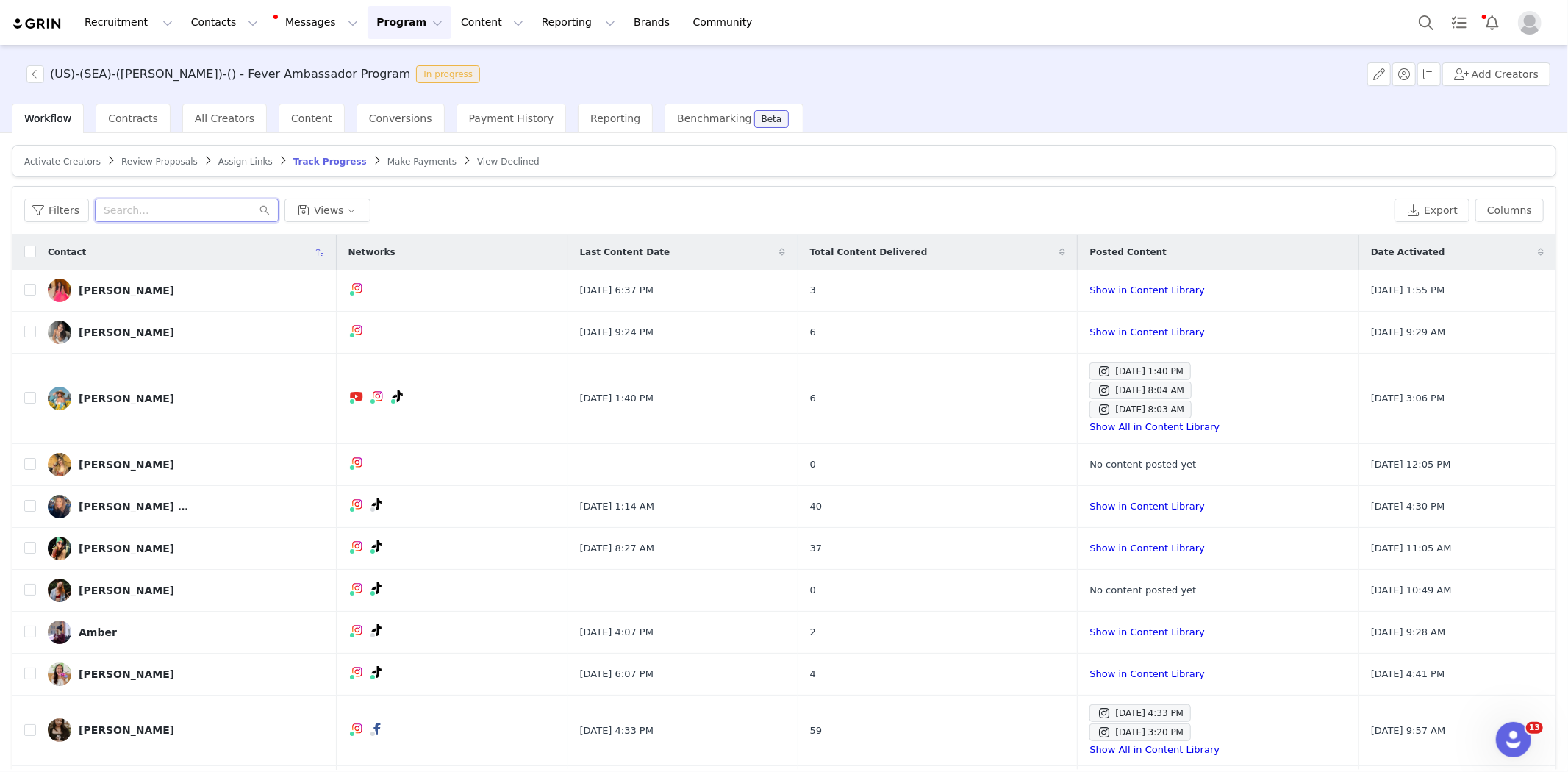
click at [166, 213] on input "text" at bounding box center [186, 211] width 184 height 23
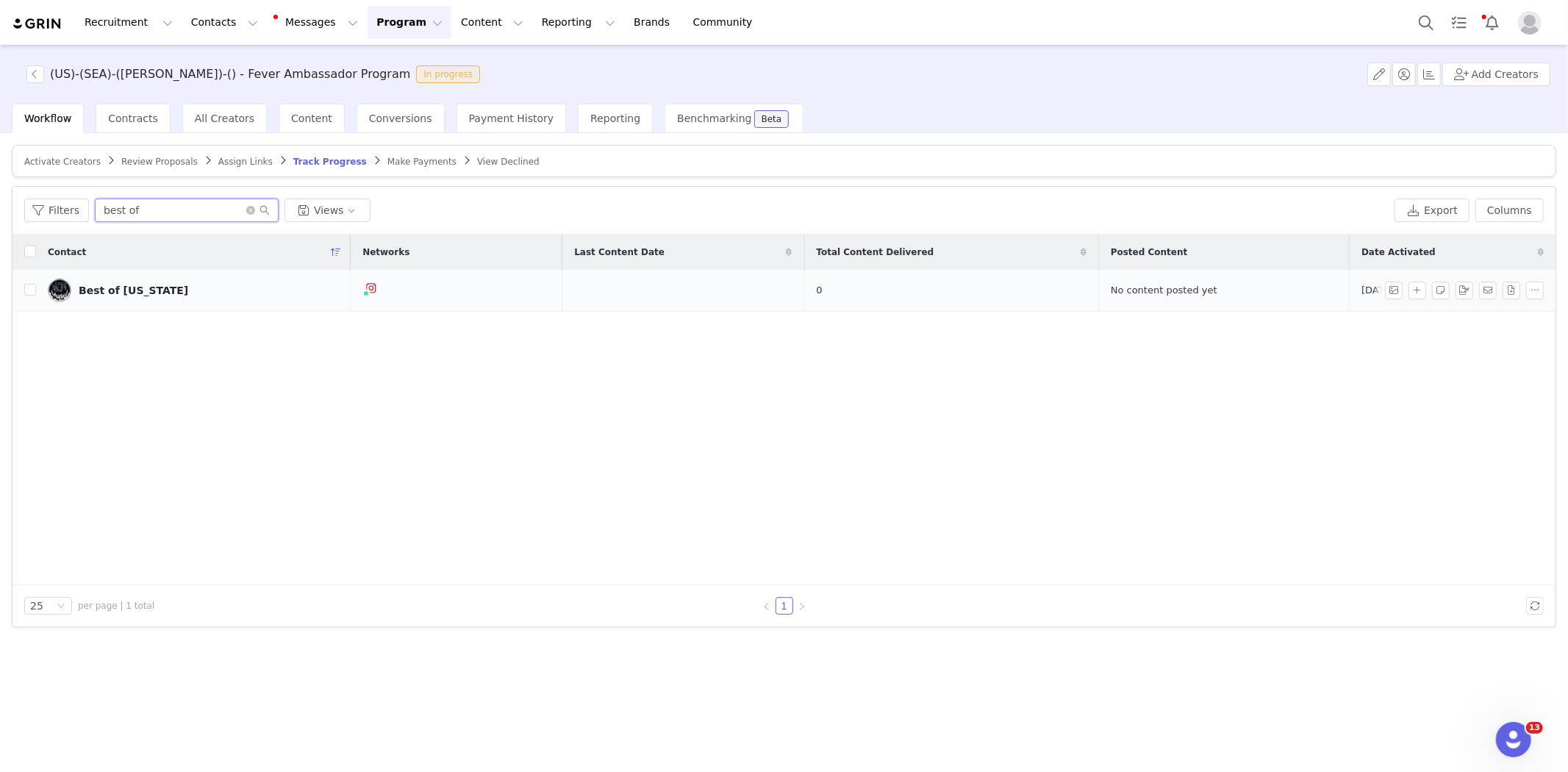
type input "best of"
click at [114, 286] on div "Best of [US_STATE]" at bounding box center [134, 290] width 110 height 12
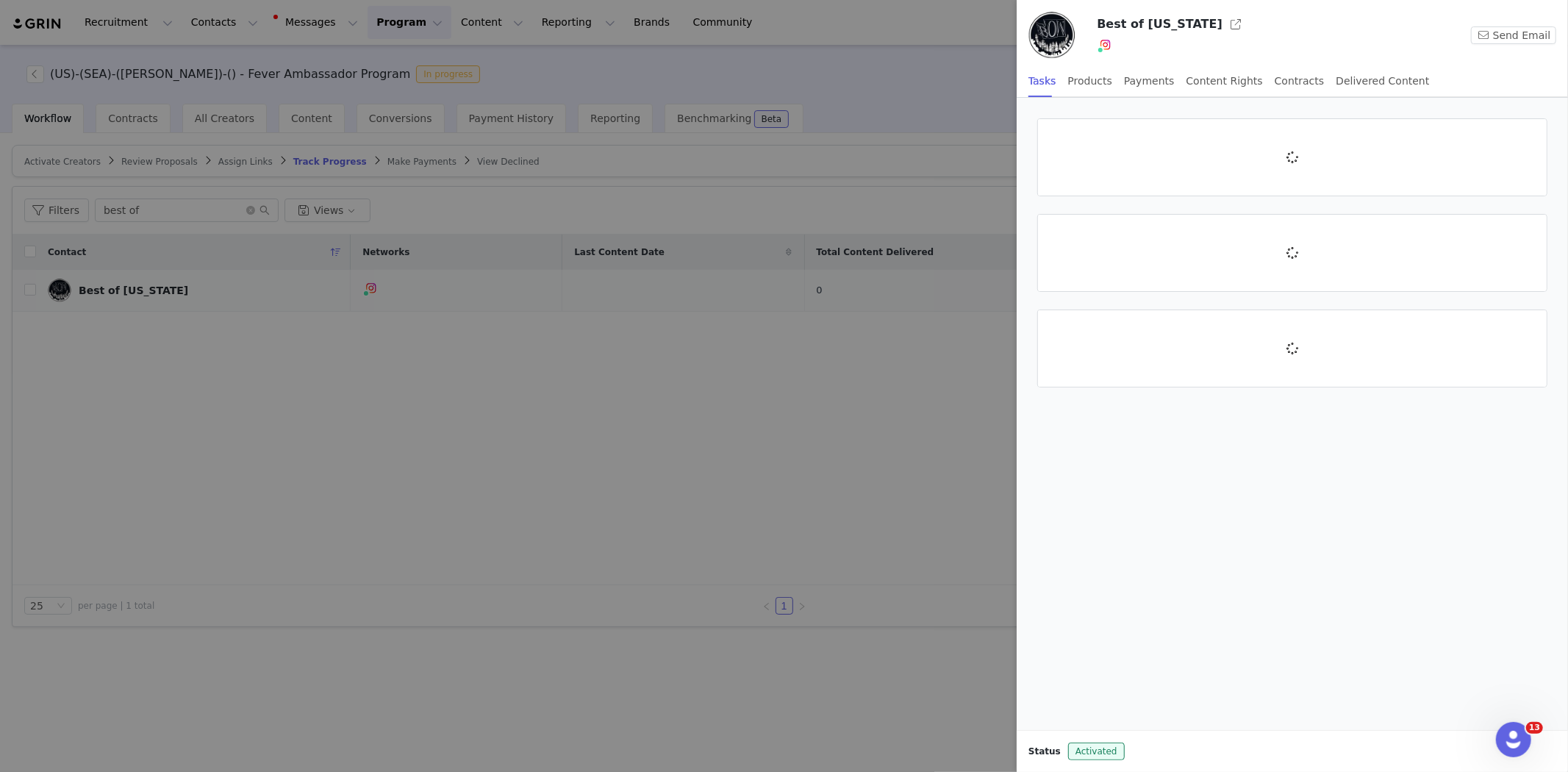
click at [114, 286] on div at bounding box center [784, 386] width 1568 height 772
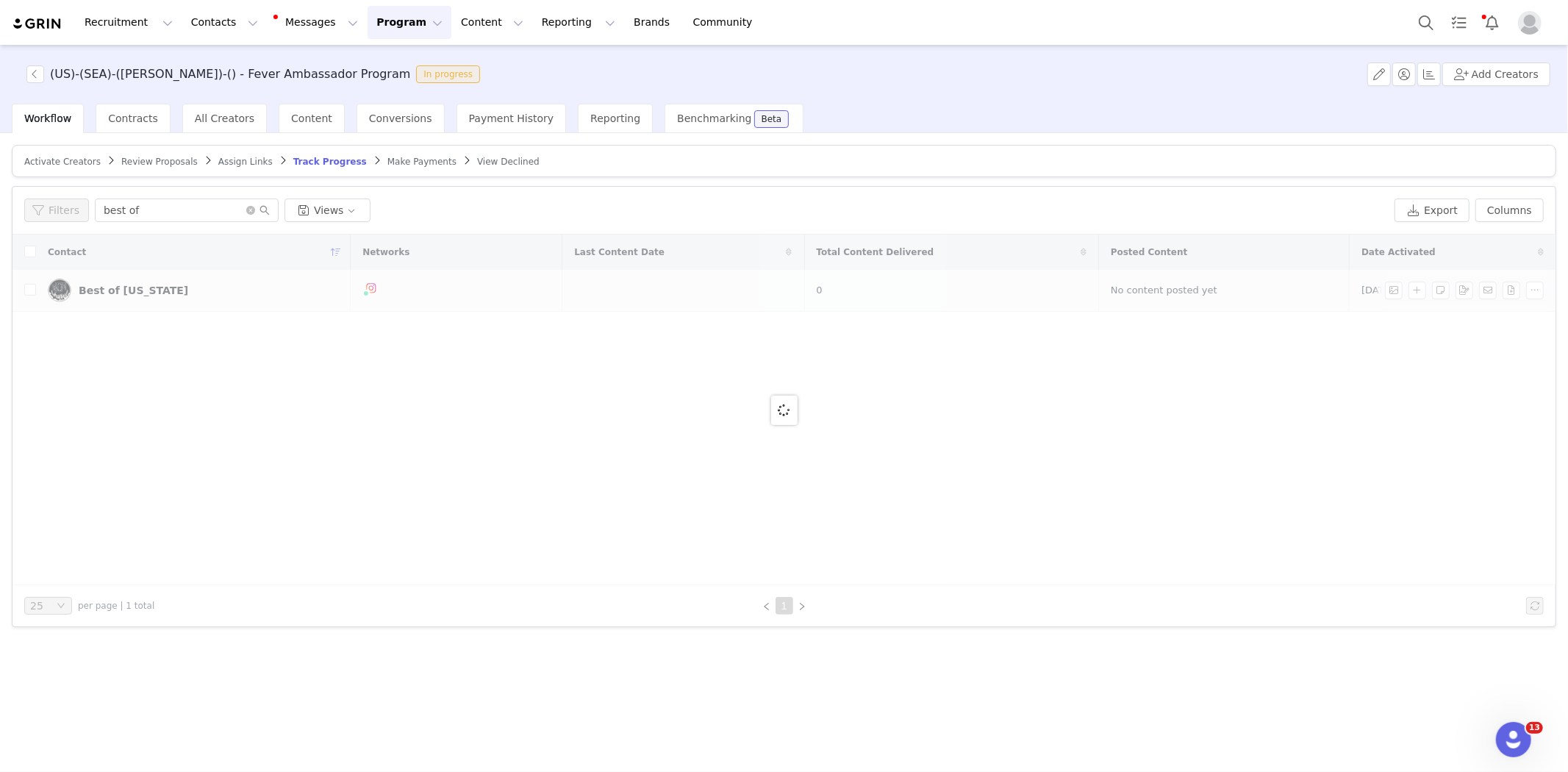
click at [114, 286] on div at bounding box center [784, 410] width 1543 height 351
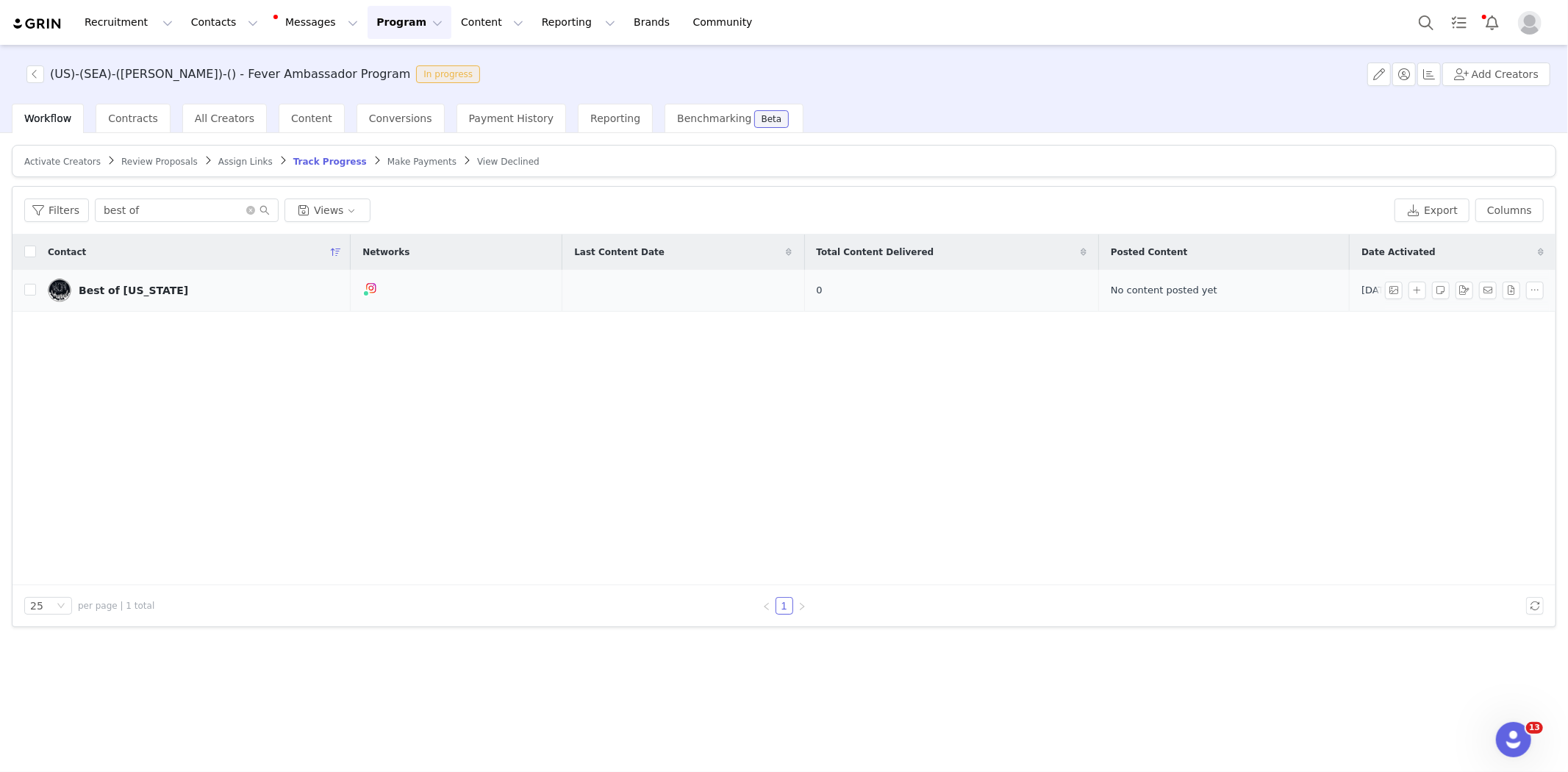
click at [114, 286] on div "Best of [US_STATE]" at bounding box center [134, 290] width 110 height 12
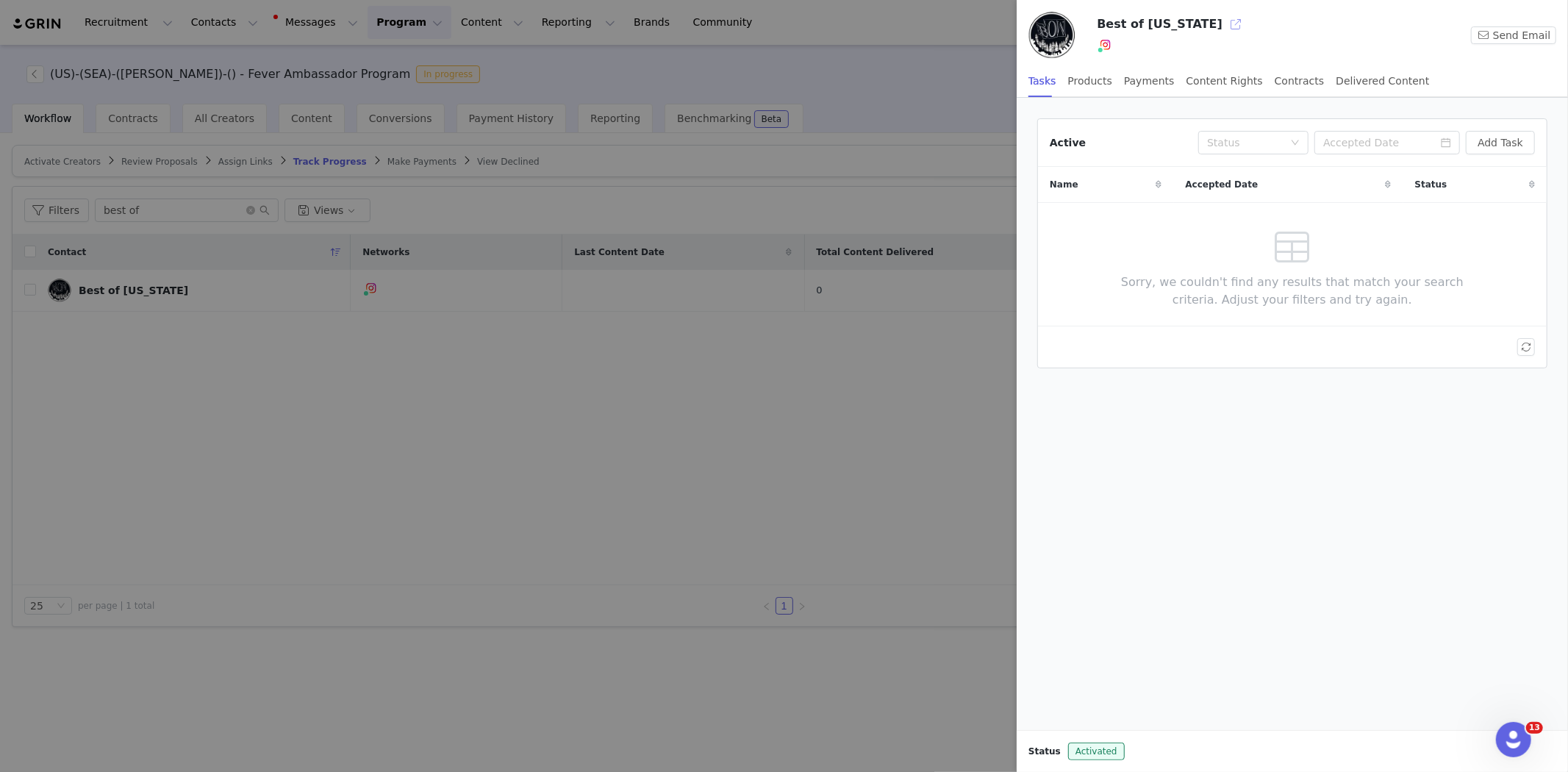
click at [1224, 16] on button "button" at bounding box center [1236, 24] width 23 height 23
click at [956, 463] on div at bounding box center [784, 386] width 1568 height 772
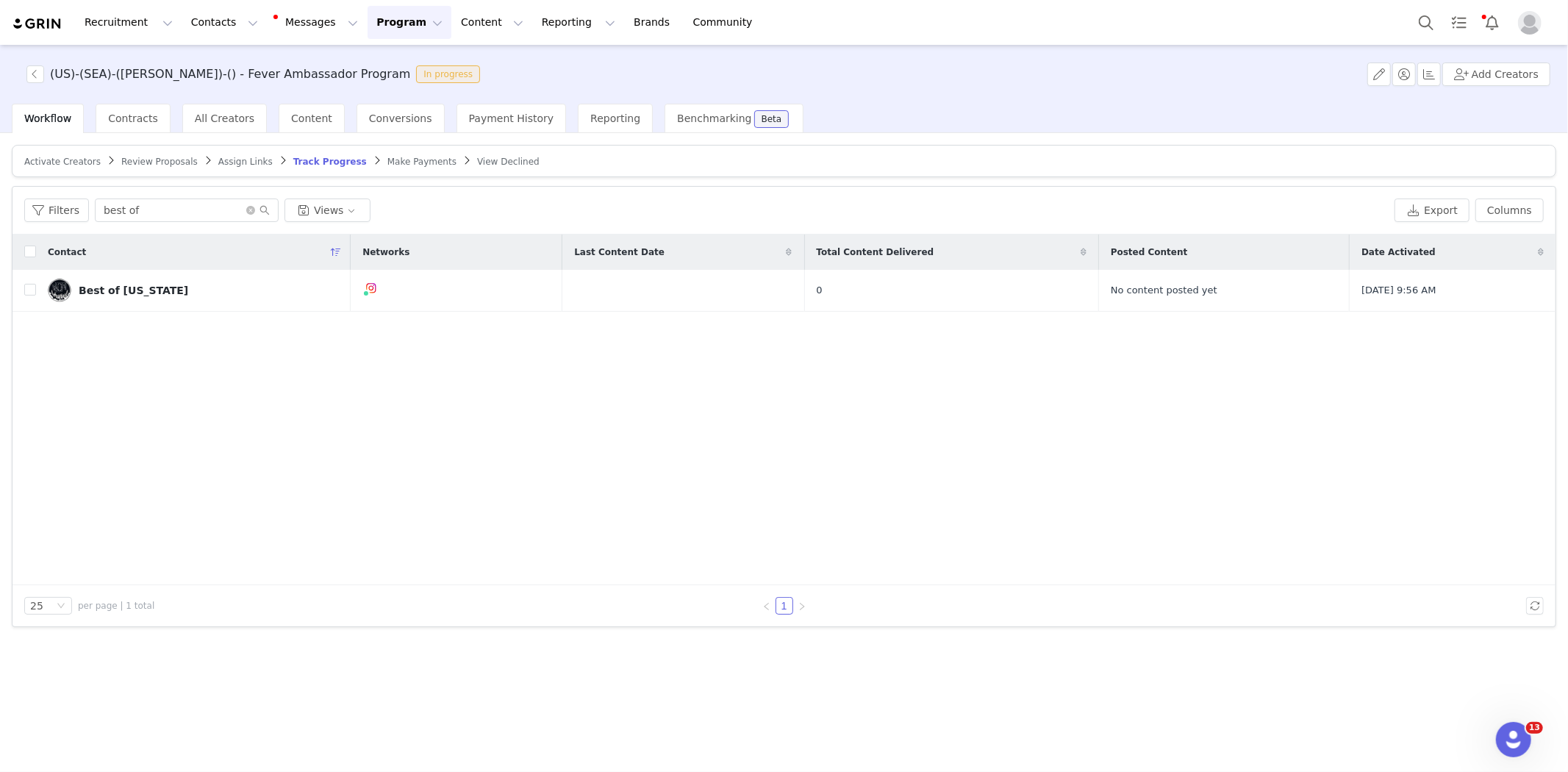
click at [32, 64] on div "(US)-(SEA)-([PERSON_NAME])-() - Fever Ambassador Program In progress Add Creato…" at bounding box center [784, 74] width 1568 height 59
click at [33, 68] on button "button" at bounding box center [36, 74] width 17 height 17
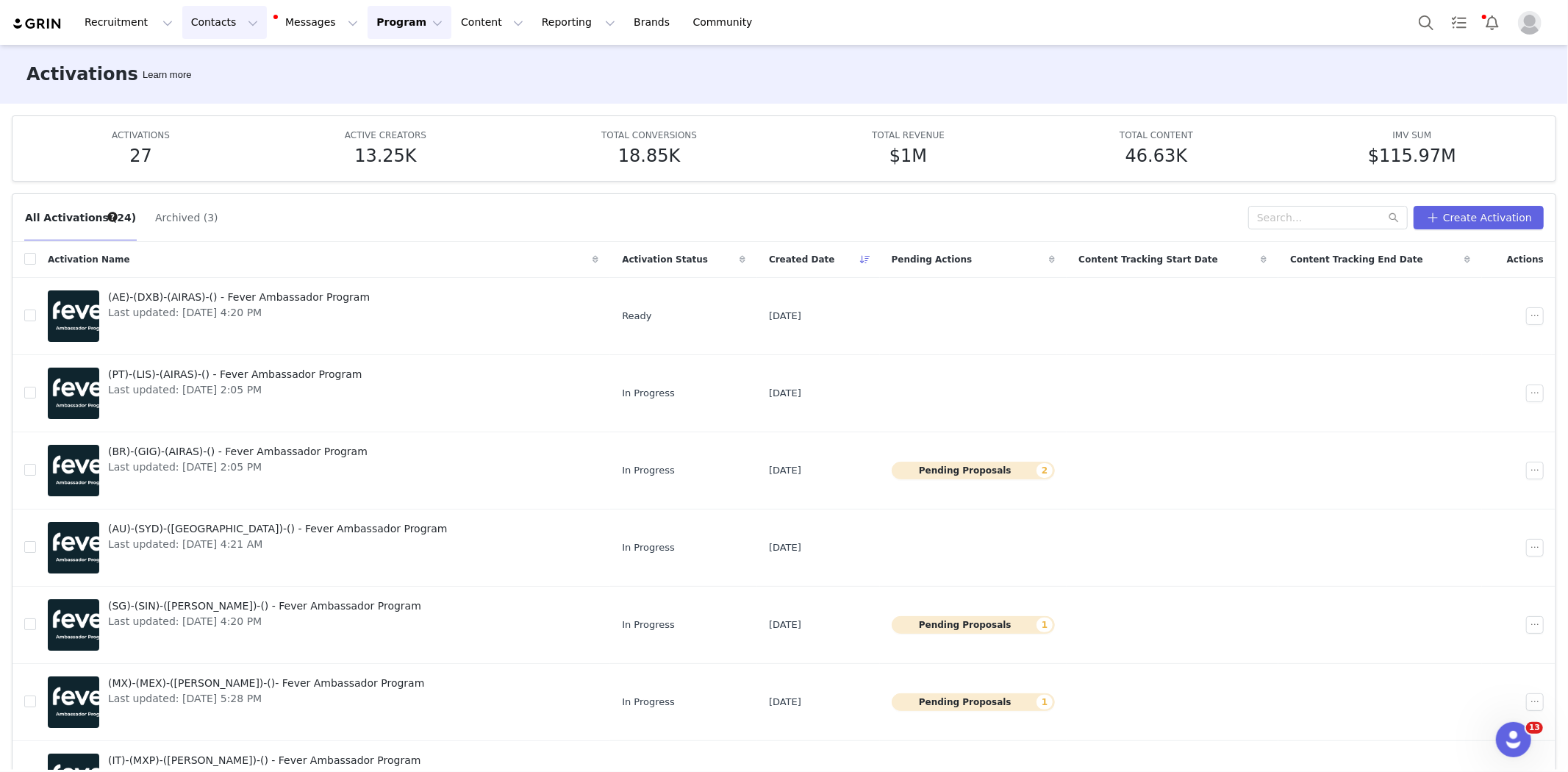
click at [233, 12] on button "Contacts Contacts" at bounding box center [225, 22] width 85 height 33
click at [214, 98] on p "Prospects" at bounding box center [204, 92] width 49 height 15
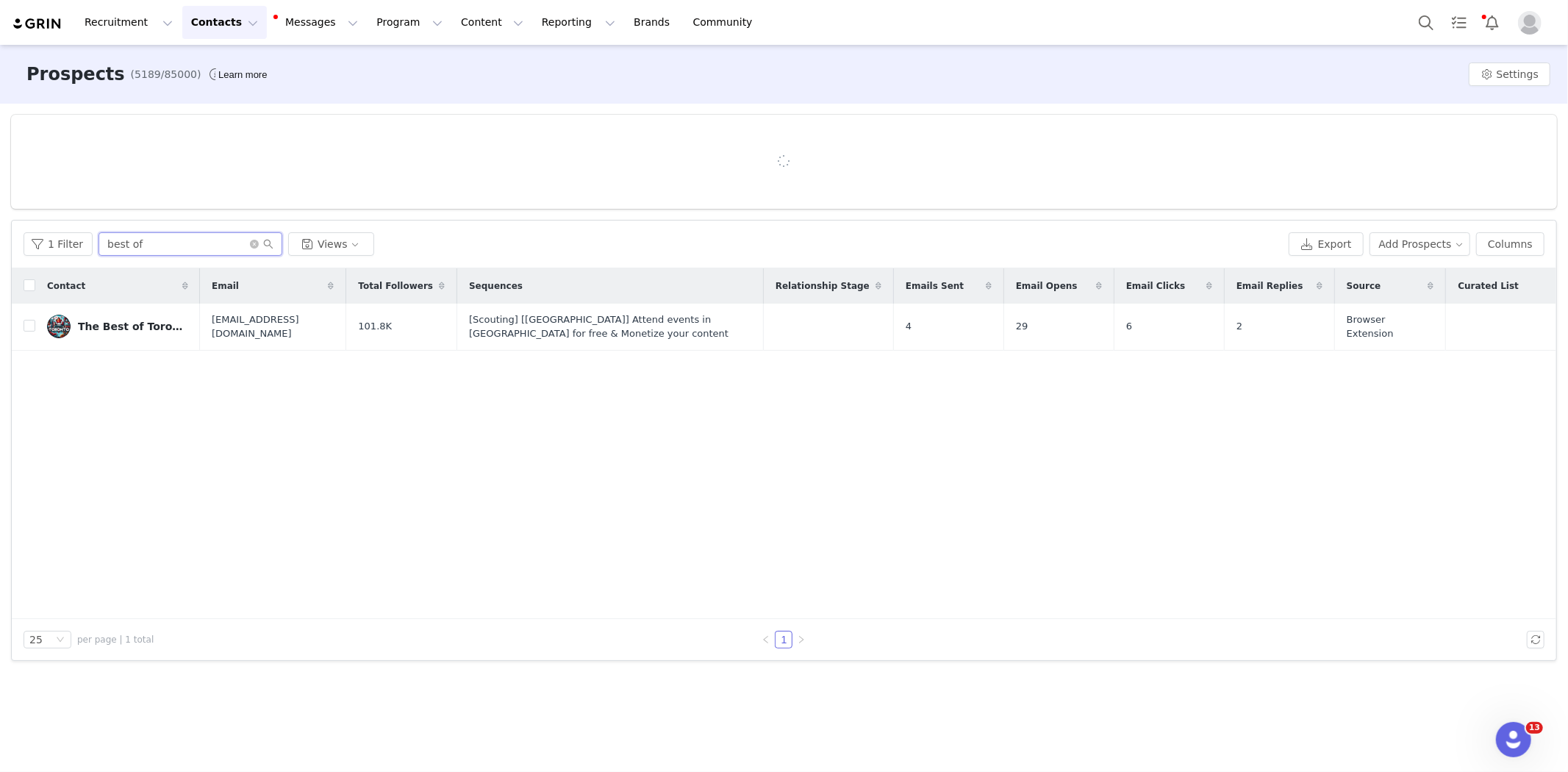
click at [174, 240] on input "best of" at bounding box center [189, 244] width 184 height 23
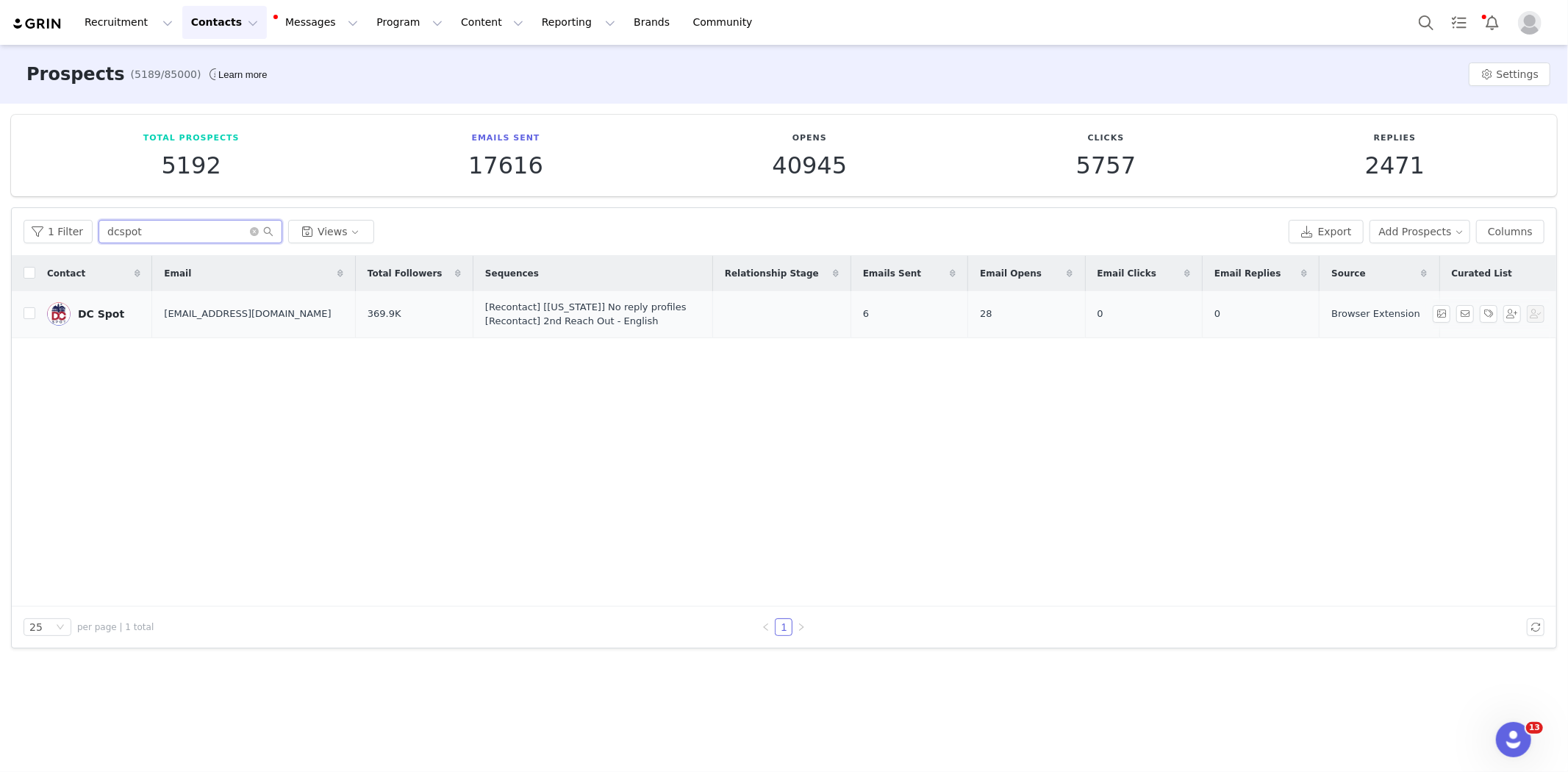
type input "dcspot"
click at [93, 329] on td "DC Spot" at bounding box center [94, 314] width 117 height 47
click at [90, 310] on div "DC Spot" at bounding box center [101, 313] width 46 height 12
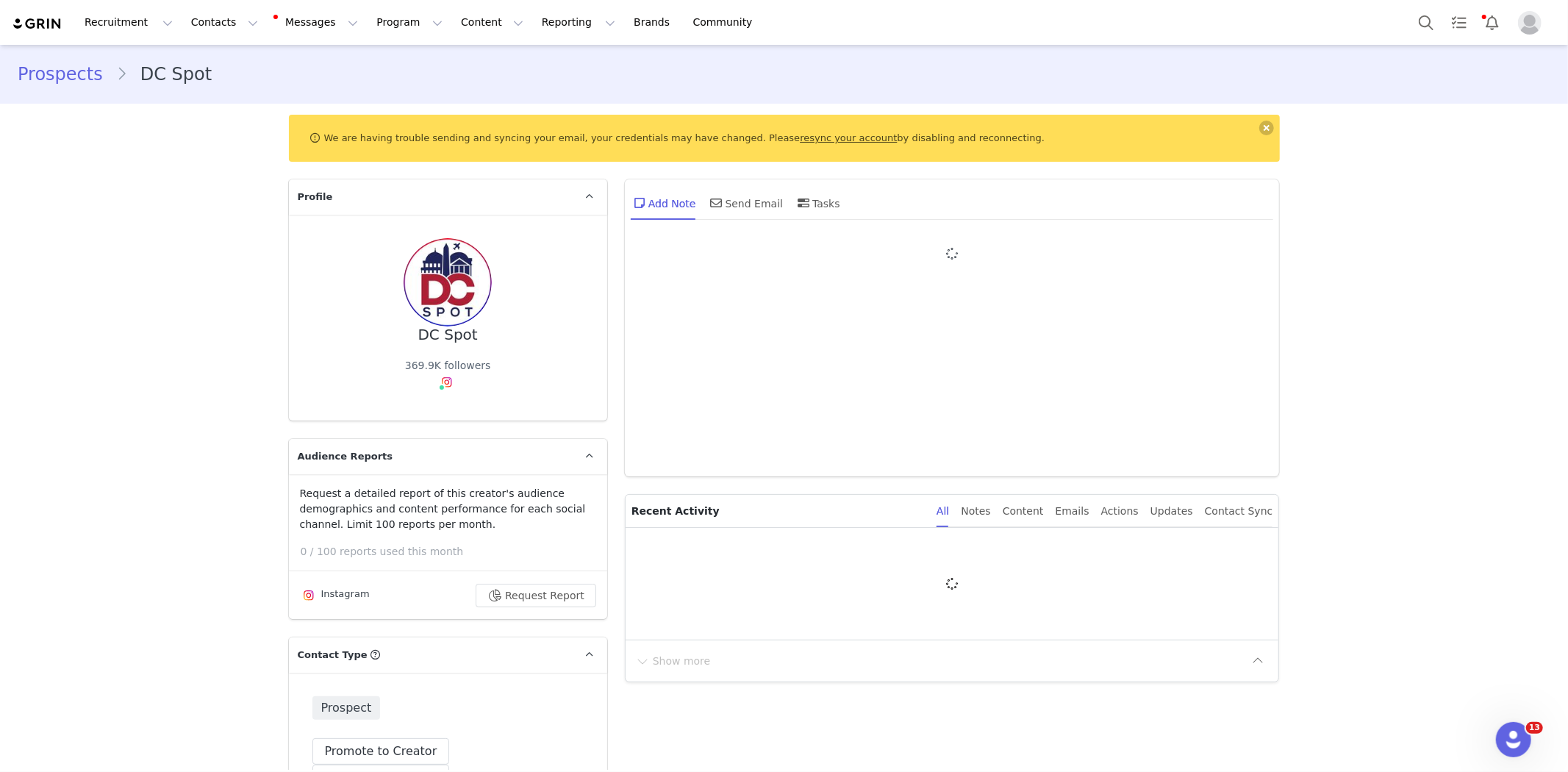
type input "+1 ([GEOGRAPHIC_DATA])"
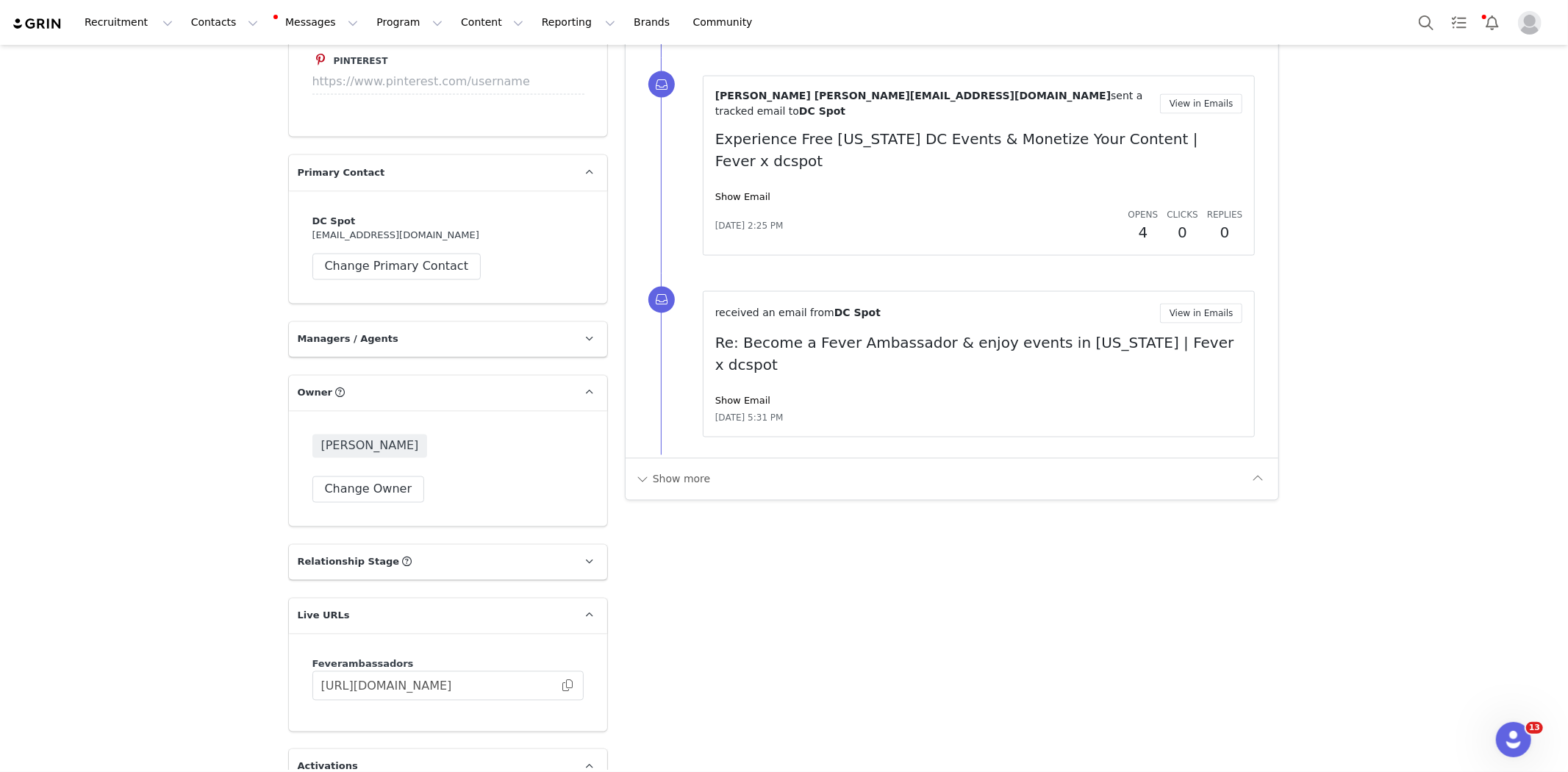
scroll to position [2144, 0]
click at [371, 474] on button "Change Owner" at bounding box center [368, 487] width 112 height 27
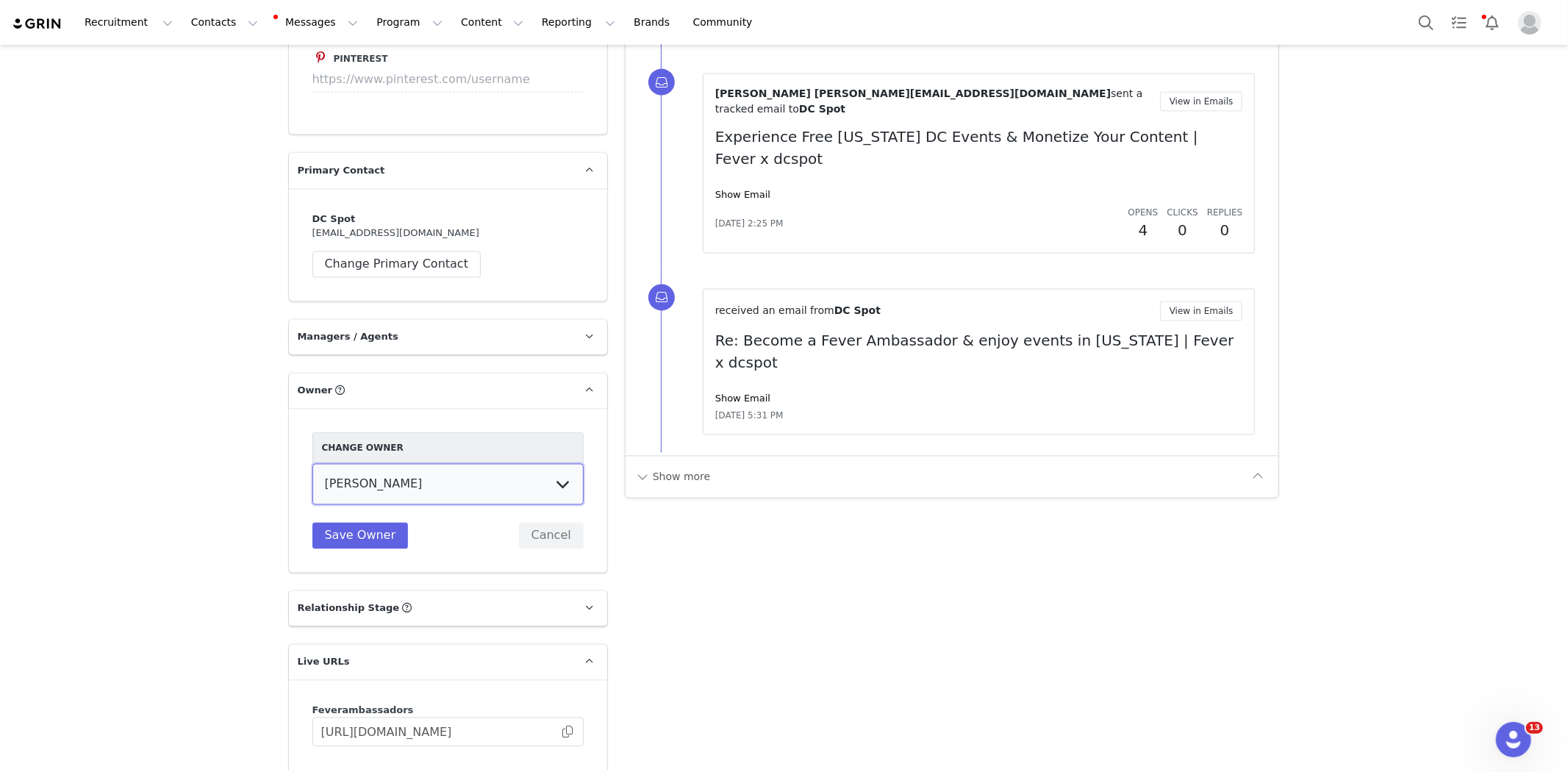
click at [371, 464] on select "[PERSON_NAME] [PERSON_NAME] Ambassador Program [PERSON_NAME] [PERSON_NAME] [PER…" at bounding box center [448, 485] width 271 height 41
select select "48d2cb8c-6f49-4cdb-b7f5-5a2853477487"
click at [312, 464] on select "[PERSON_NAME] [PERSON_NAME] Ambassador Program [PERSON_NAME] [PERSON_NAME] [PER…" at bounding box center [448, 485] width 271 height 41
click at [346, 523] on button "Save Owner" at bounding box center [360, 536] width 96 height 27
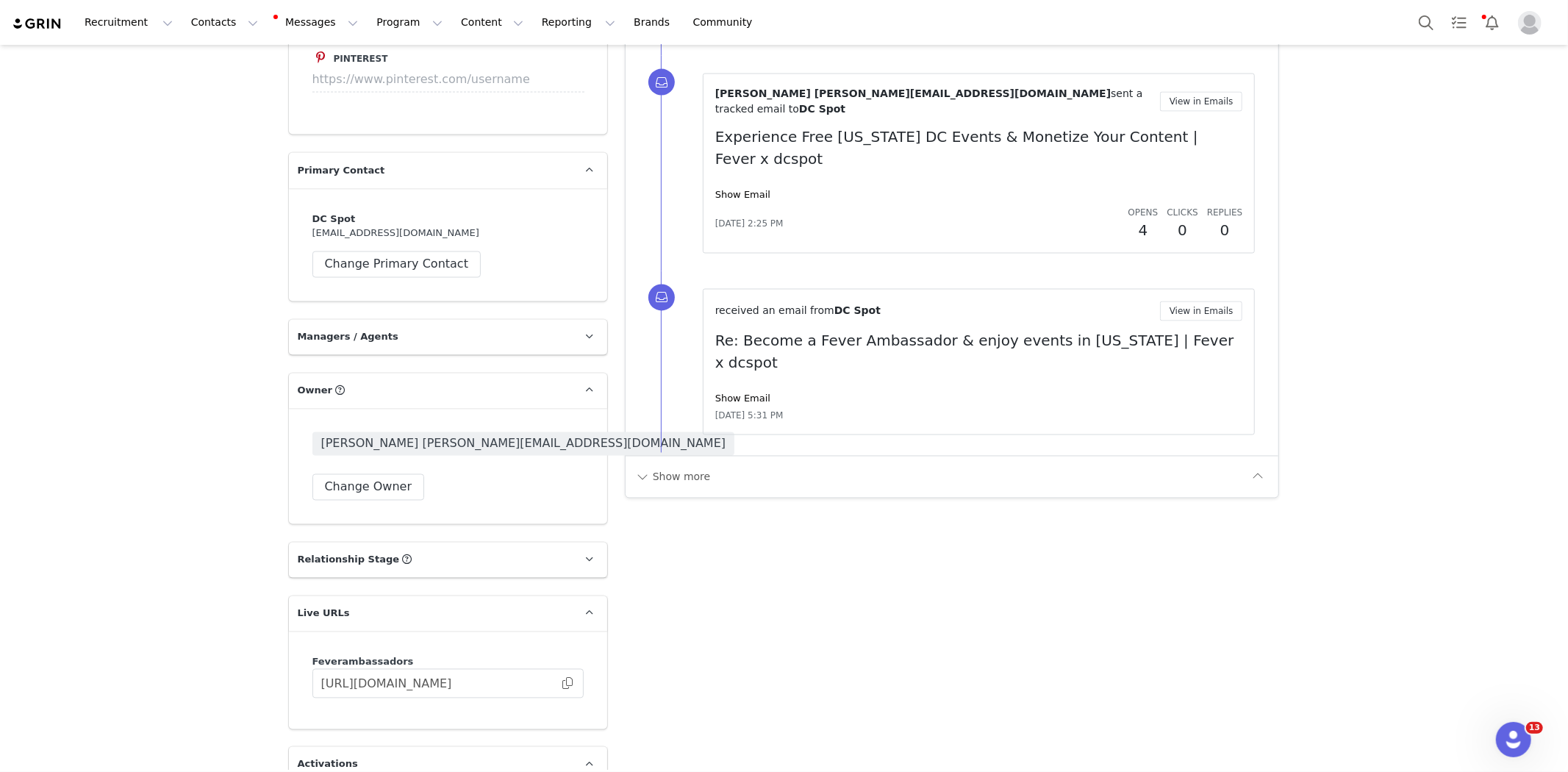
scroll to position [2305, 0]
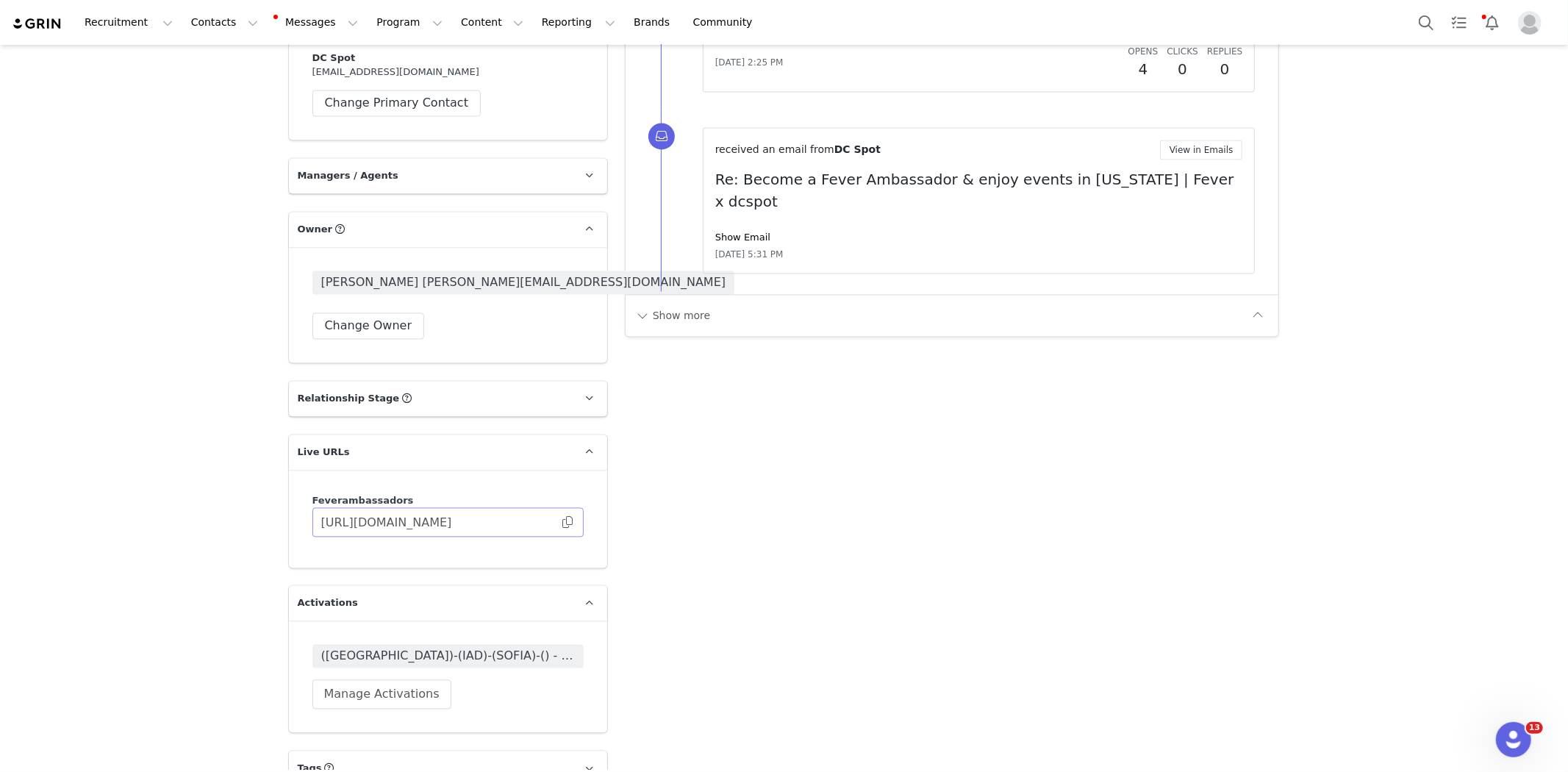
click at [560, 523] on span at bounding box center [567, 523] width 14 height 0
